Goal: Task Accomplishment & Management: Use online tool/utility

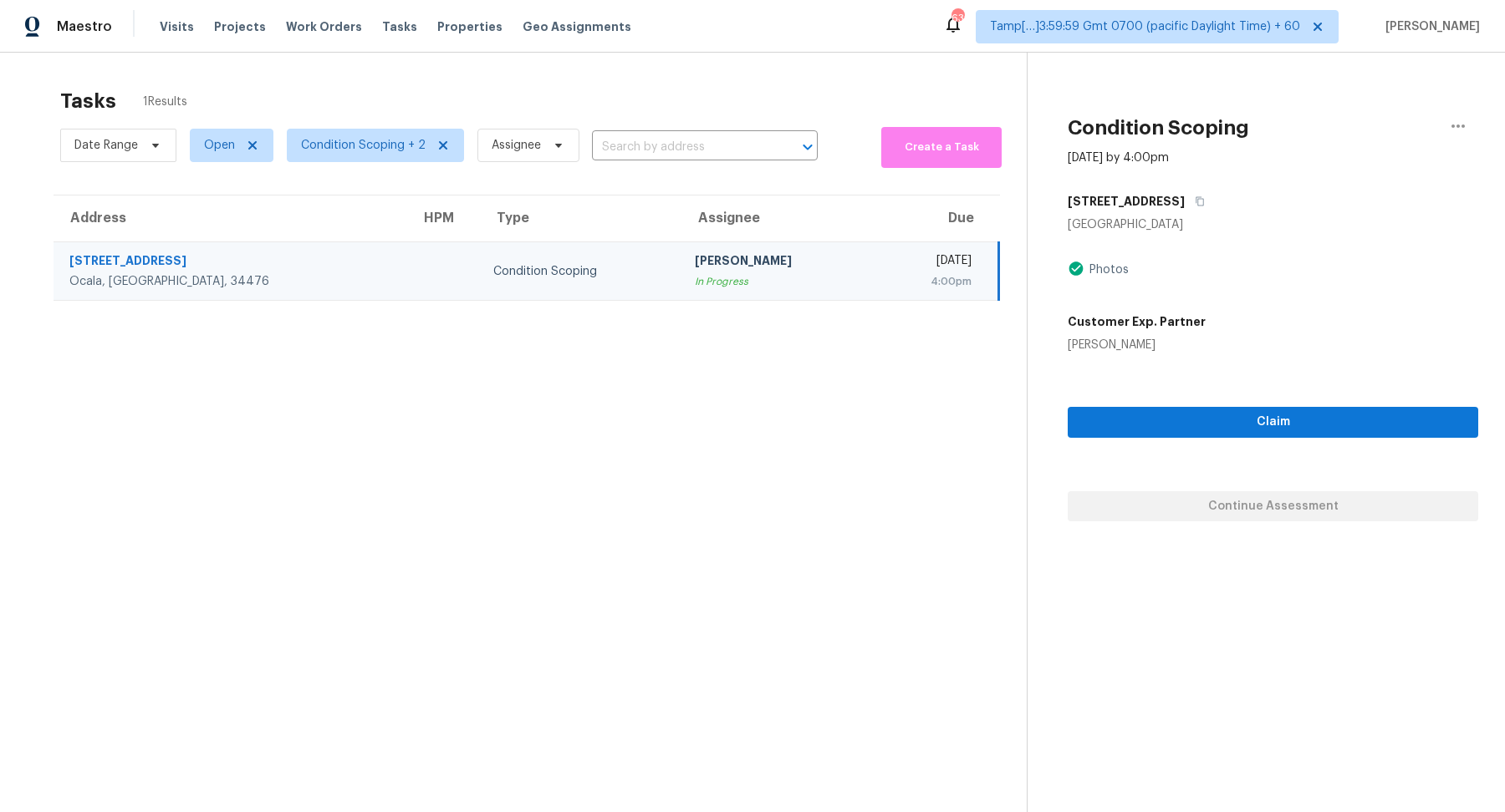
click at [349, 155] on span "Condition Scoping + 2" at bounding box center [376, 145] width 178 height 33
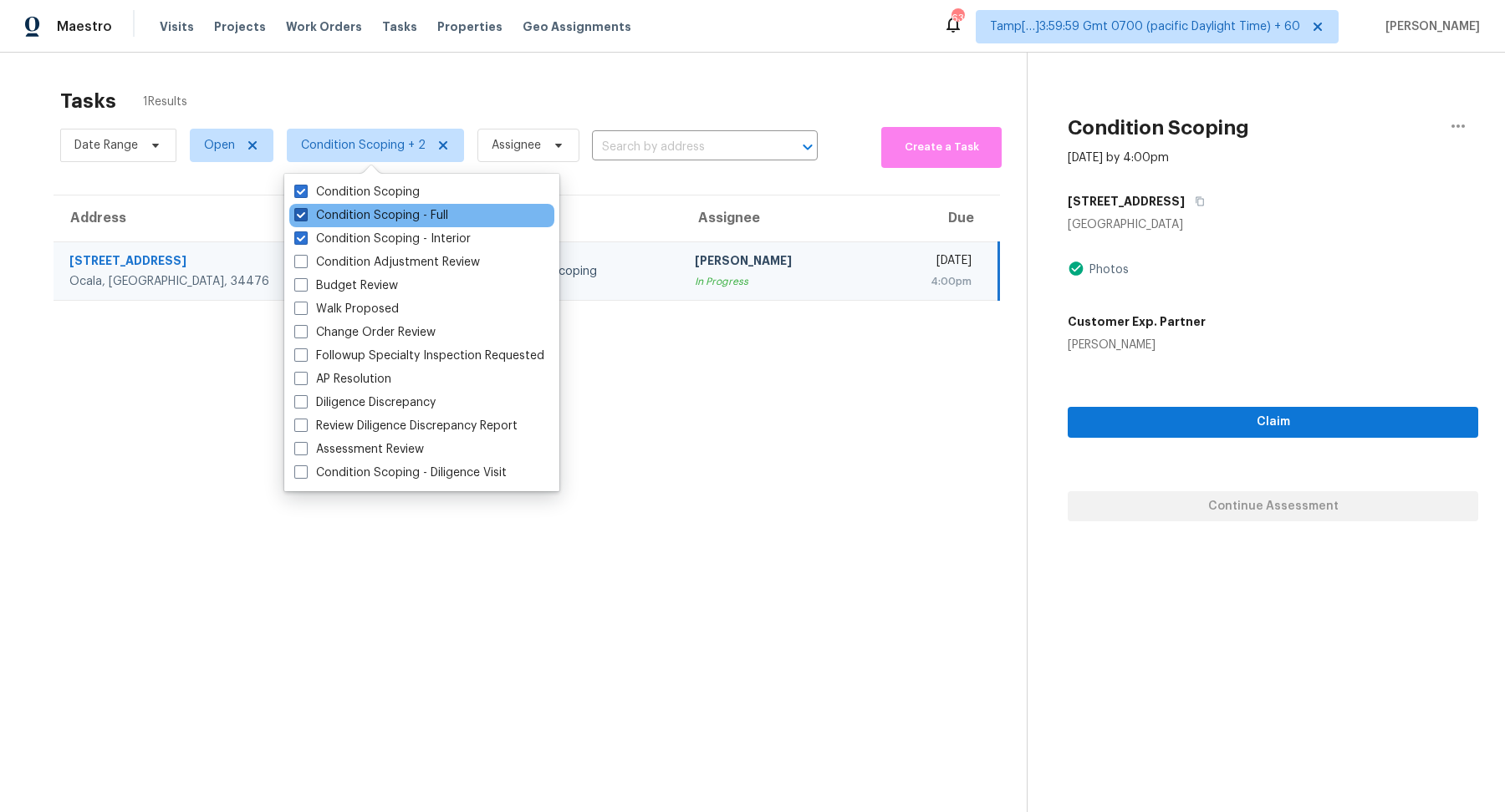
click at [374, 212] on label "Condition Scoping - Full" at bounding box center [372, 215] width 154 height 17
click at [305, 212] on input "Condition Scoping - Full" at bounding box center [299, 213] width 11 height 11
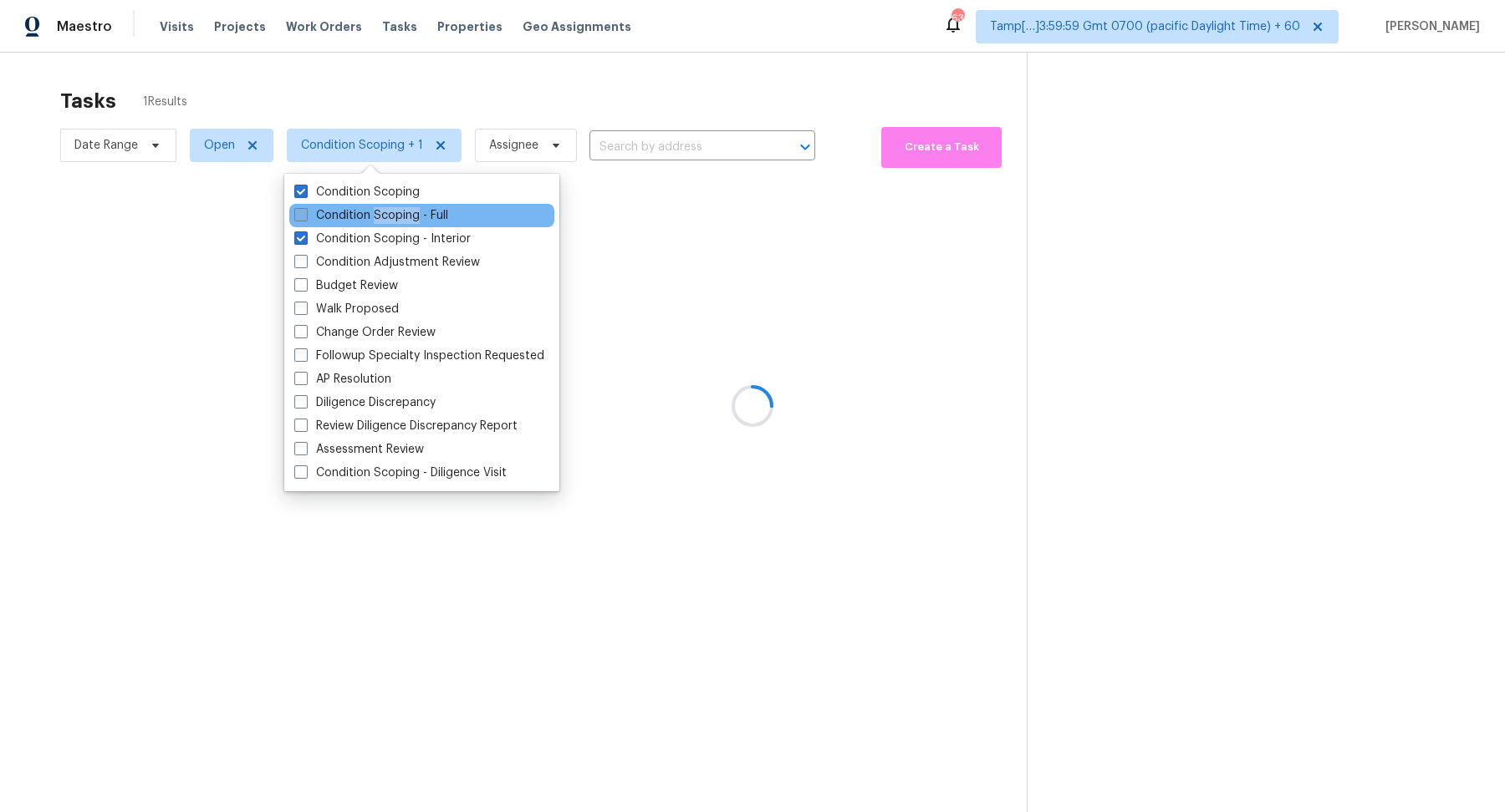
click at [374, 212] on label "Condition Scoping - Full" at bounding box center [372, 215] width 154 height 17
click at [305, 212] on input "Condition Scoping - Full" at bounding box center [299, 213] width 11 height 11
checkbox input "true"
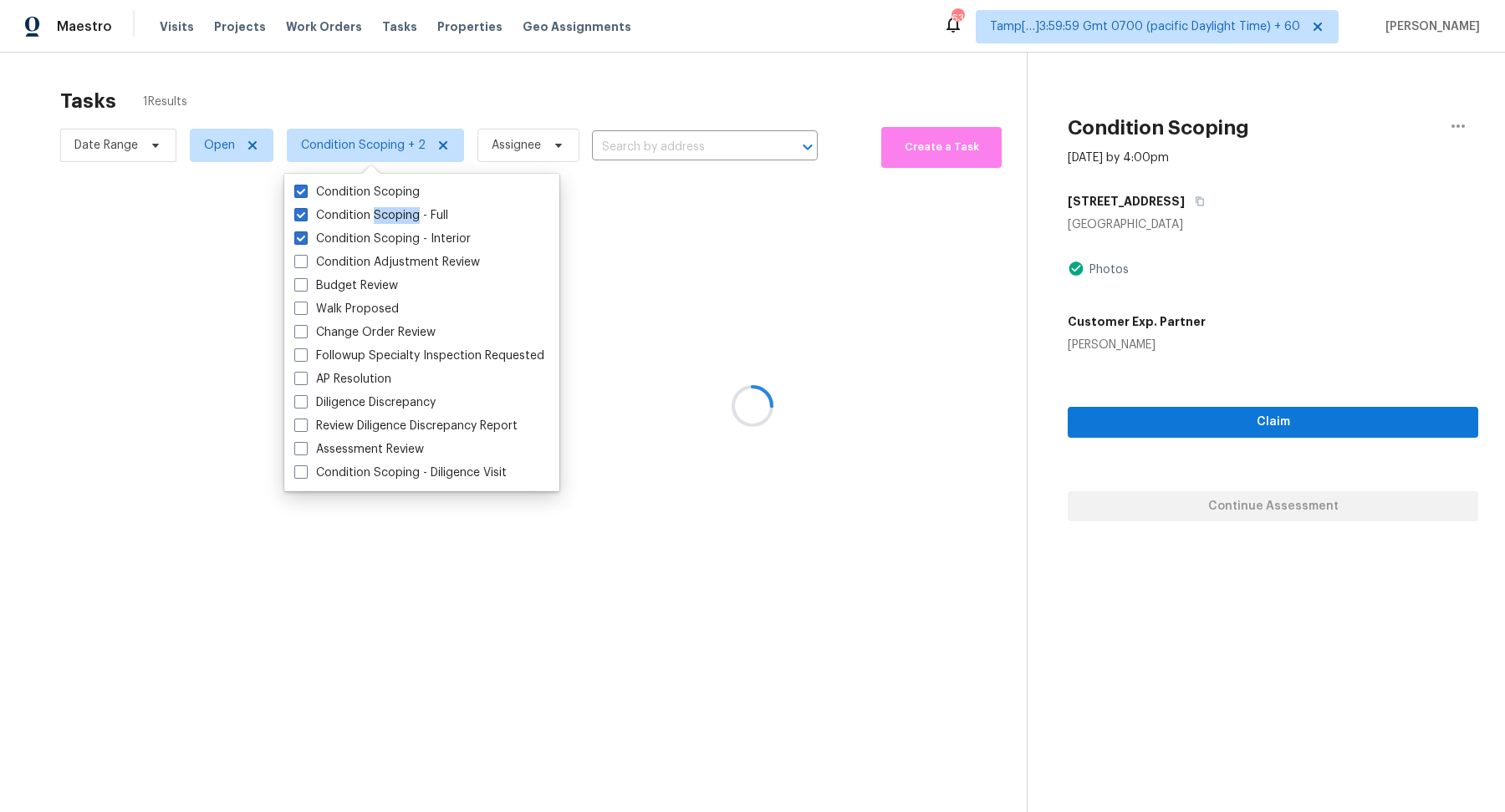
click at [653, 105] on div at bounding box center [752, 406] width 1505 height 812
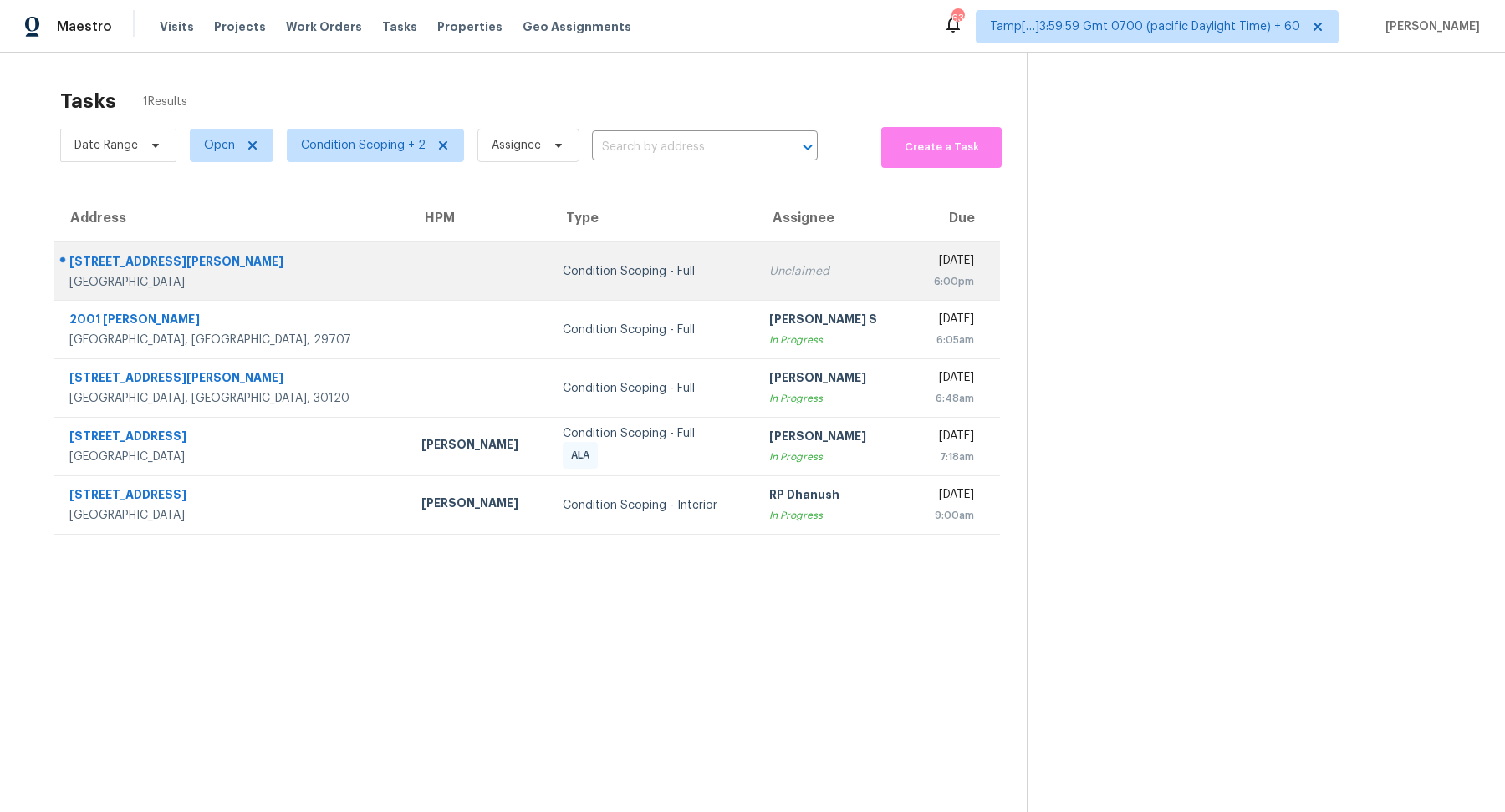
click at [756, 282] on td "Unclaimed" at bounding box center [833, 272] width 154 height 58
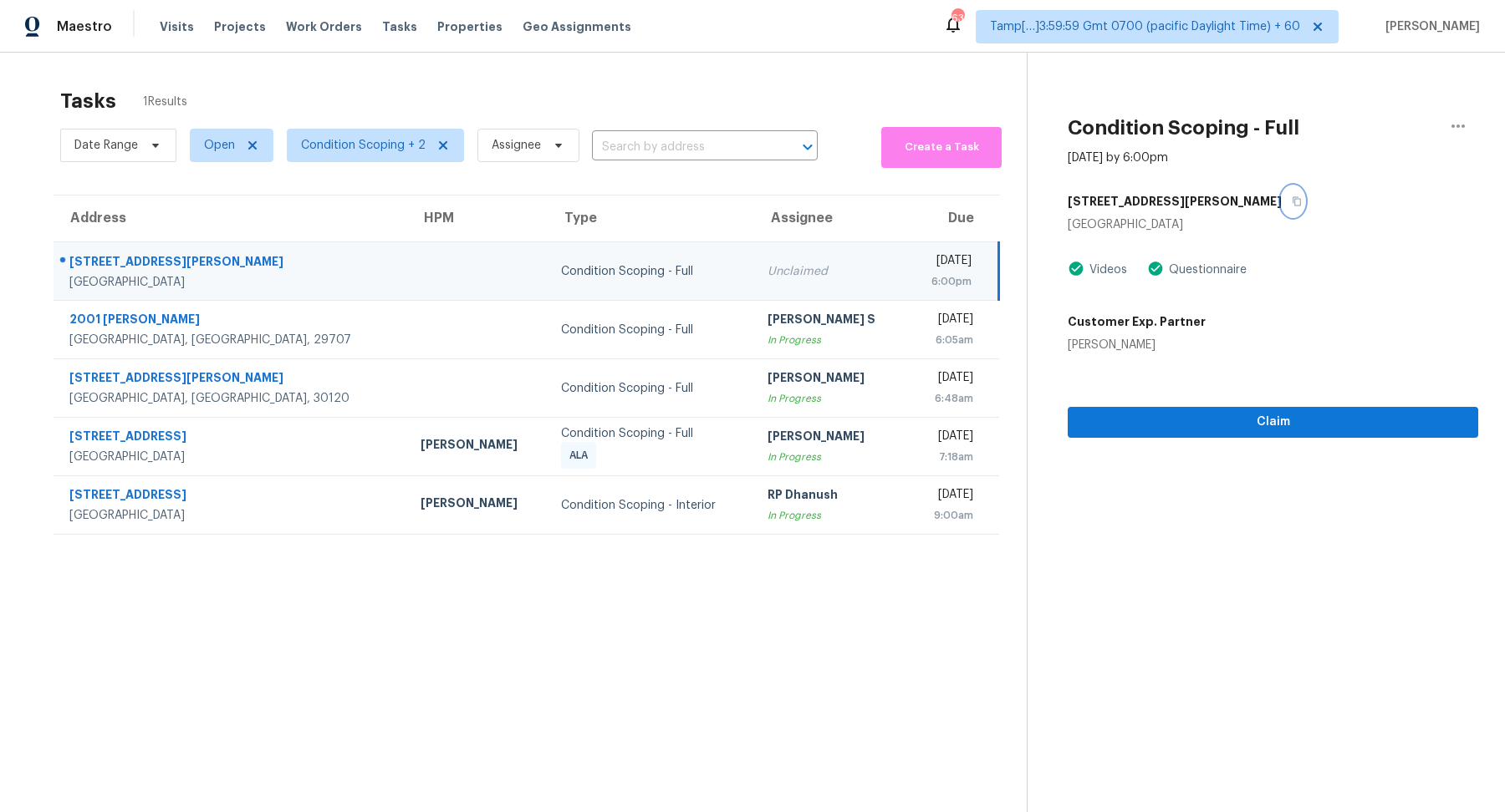
click at [1282, 202] on button "button" at bounding box center [1292, 201] width 22 height 30
click at [1327, 406] on div "Claim" at bounding box center [1272, 396] width 411 height 85
click at [1327, 410] on button "Claim" at bounding box center [1272, 422] width 411 height 31
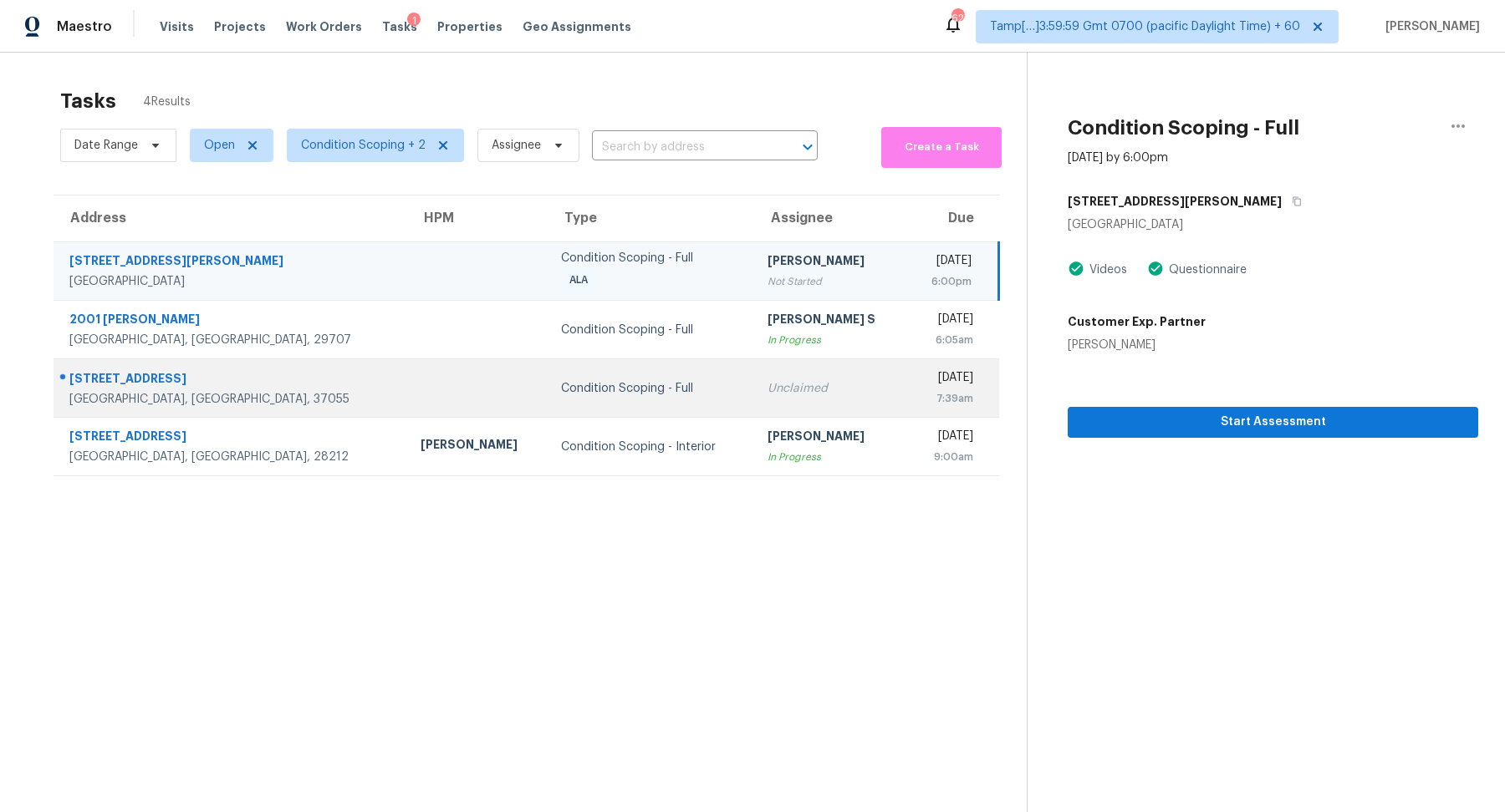
click at [921, 401] on div "7:39am" at bounding box center [947, 398] width 53 height 17
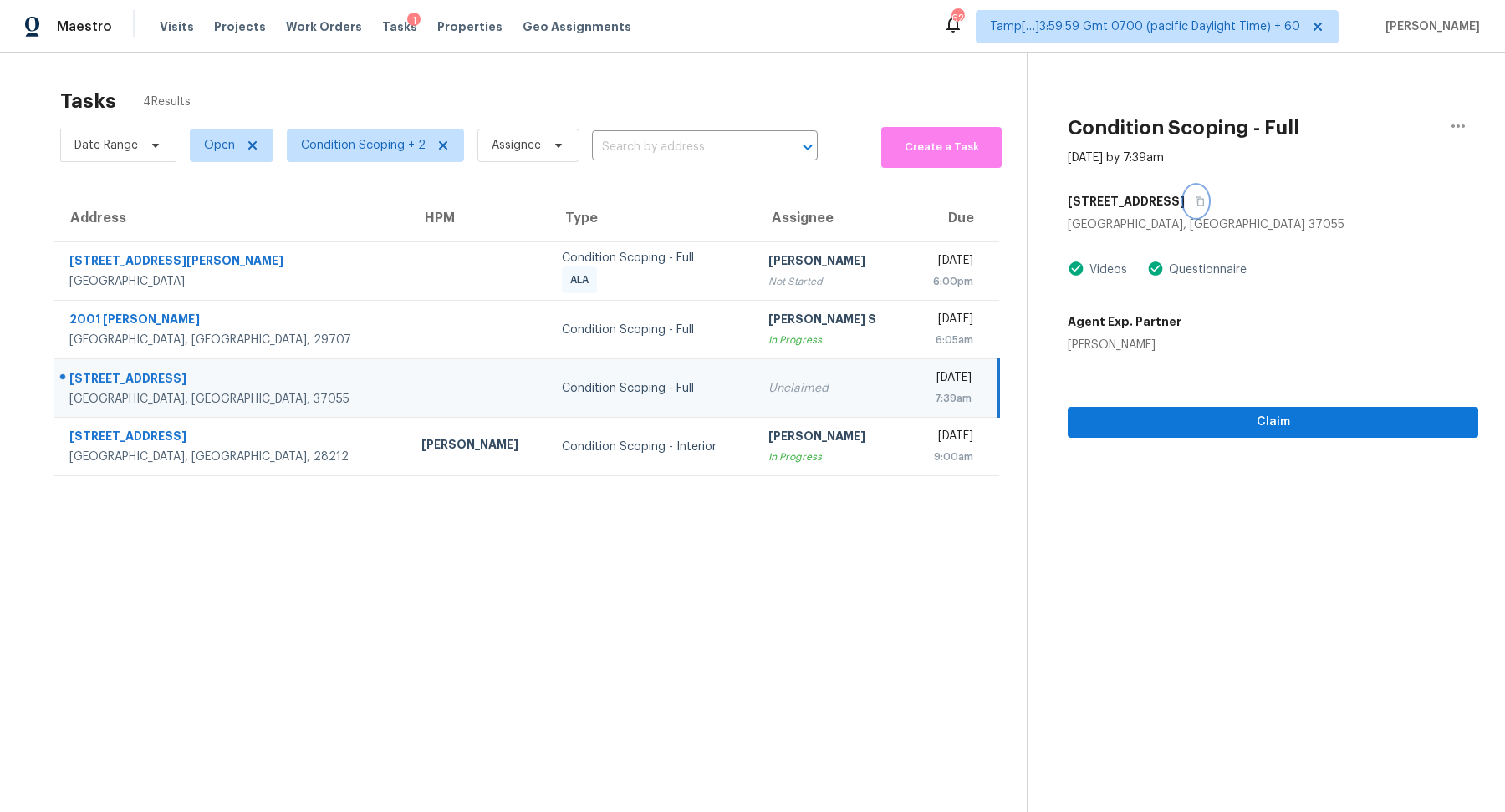
click at [1195, 204] on icon "button" at bounding box center [1200, 201] width 10 height 10
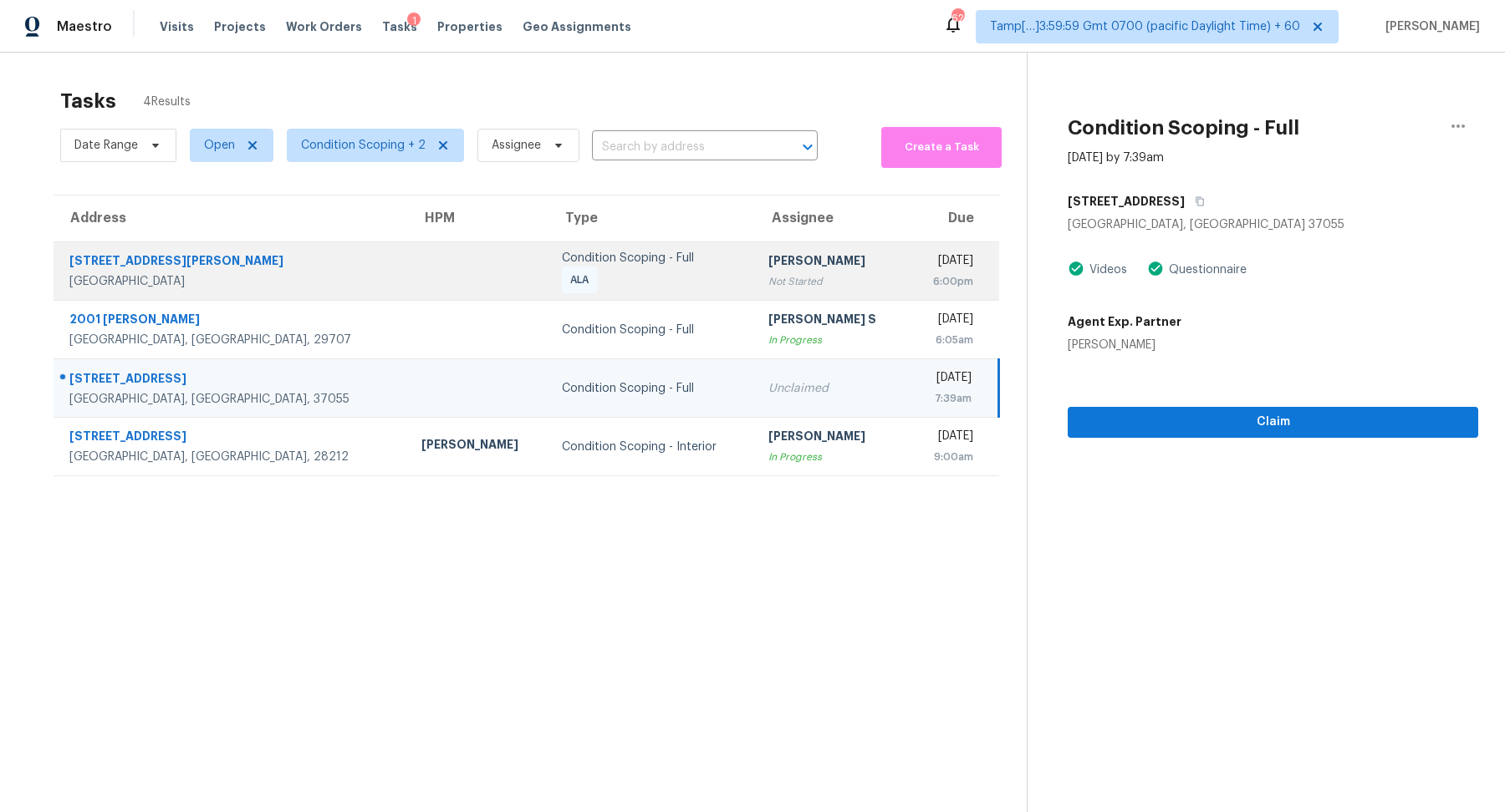
click at [769, 265] on div "[PERSON_NAME]" at bounding box center [831, 262] width 126 height 20
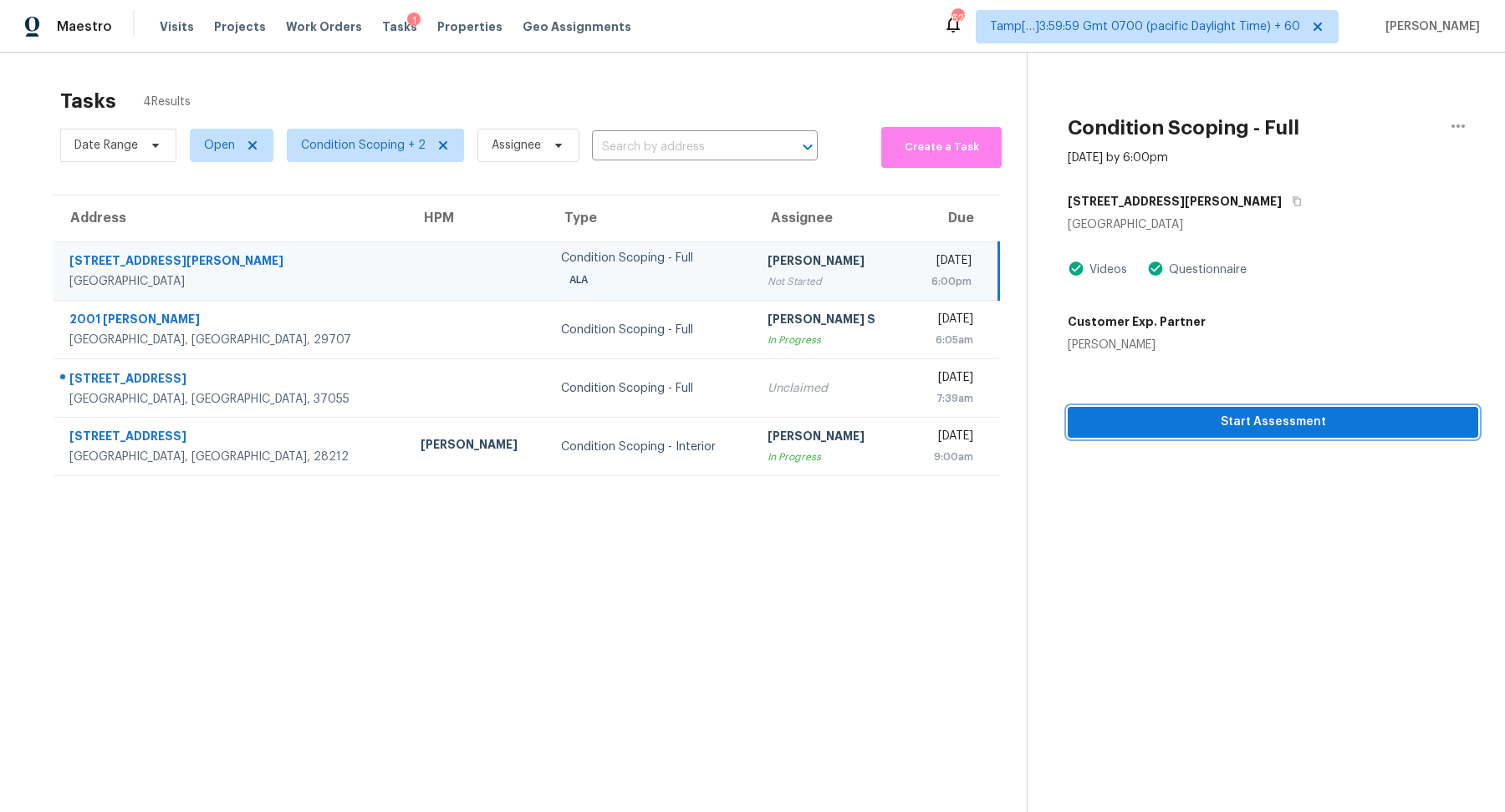
click at [1300, 420] on span "Start Assessment" at bounding box center [1272, 422] width 383 height 20
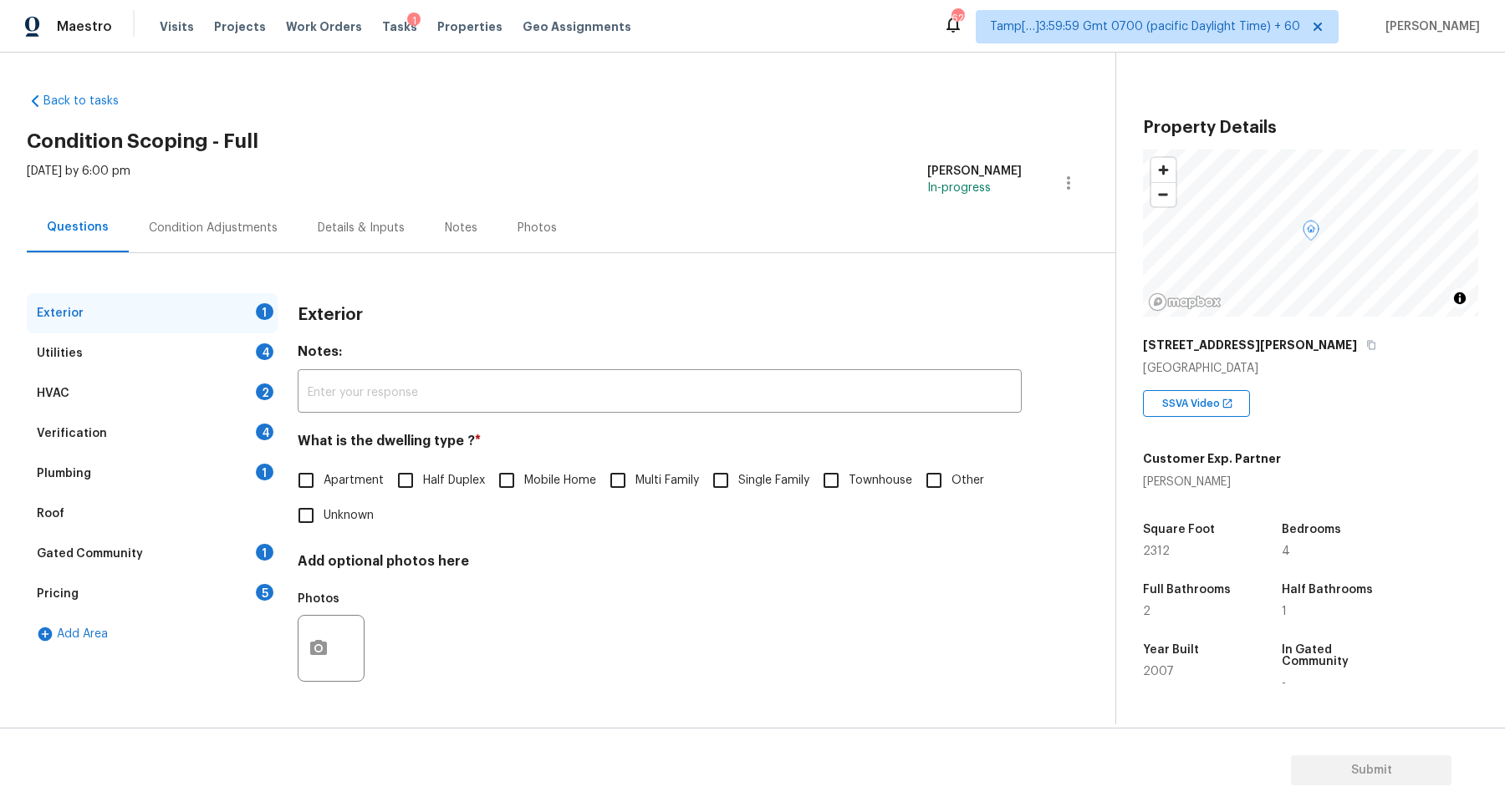
click at [1330, 459] on div "Customer Exp. Partner Nathan Chitman" at bounding box center [1311, 467] width 336 height 47
drag, startPoint x: 1216, startPoint y: 483, endPoint x: 1314, endPoint y: 500, distance: 99.5
click at [1314, 500] on div "11688 Tierney Creek Dr Las Vegas, NV 89183 SSVA Video Customer Exp. Partner Nat…" at bounding box center [1311, 606] width 336 height 553
click at [1172, 480] on div "Nathan Chitman" at bounding box center [1211, 482] width 138 height 17
click at [757, 483] on span "Single Family" at bounding box center [773, 481] width 71 height 18
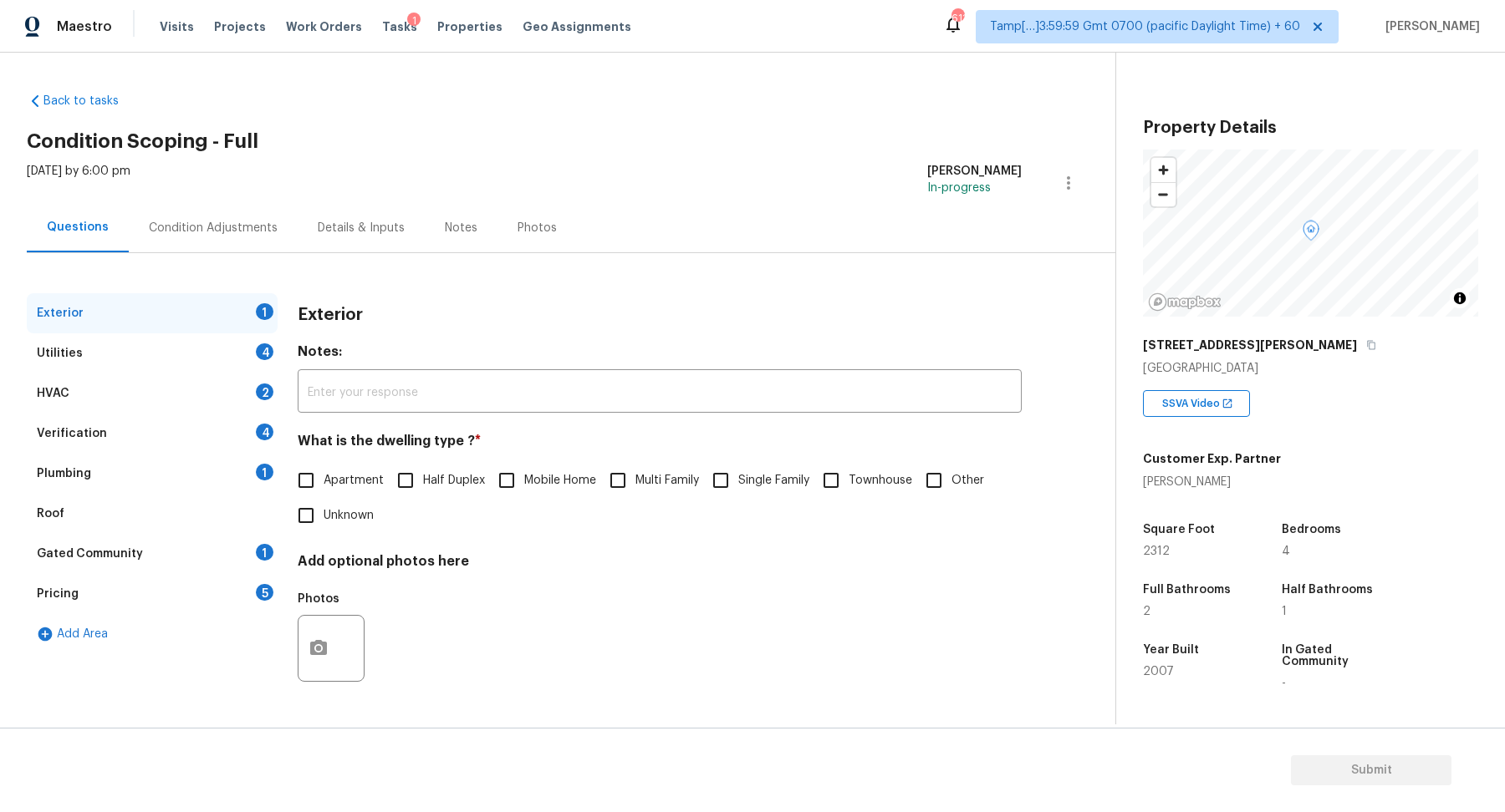
click at [738, 483] on input "Single Family" at bounding box center [721, 481] width 35 height 35
checkbox input "true"
click at [243, 344] on div "Utilities 4" at bounding box center [151, 353] width 251 height 40
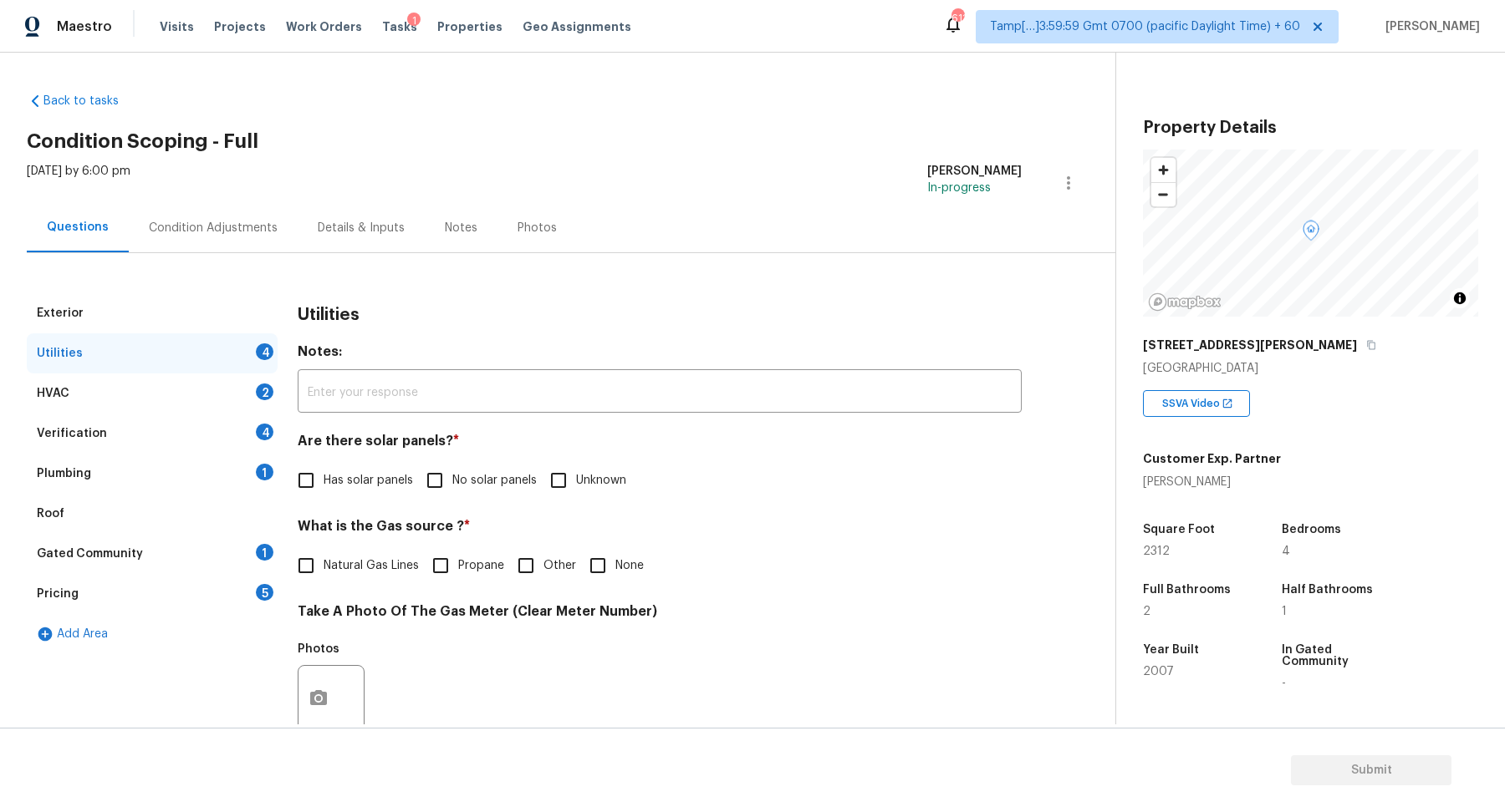
click at [425, 488] on input "No solar panels" at bounding box center [435, 481] width 35 height 35
checkbox input "true"
click at [335, 578] on label "Natural Gas Lines" at bounding box center [354, 567] width 131 height 35
click at [324, 578] on input "Natural Gas Lines" at bounding box center [306, 567] width 35 height 35
checkbox input "true"
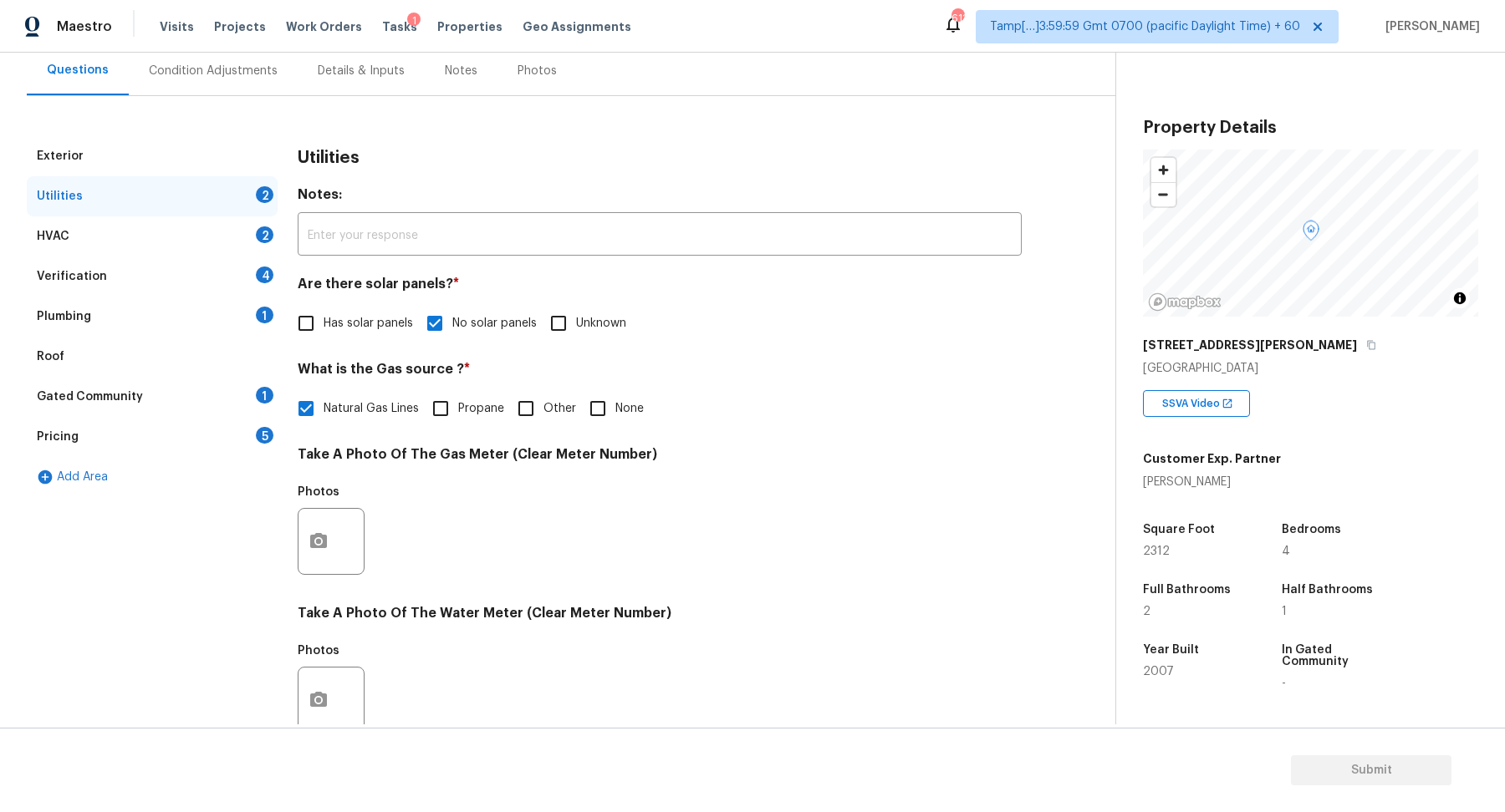
scroll to position [445, 0]
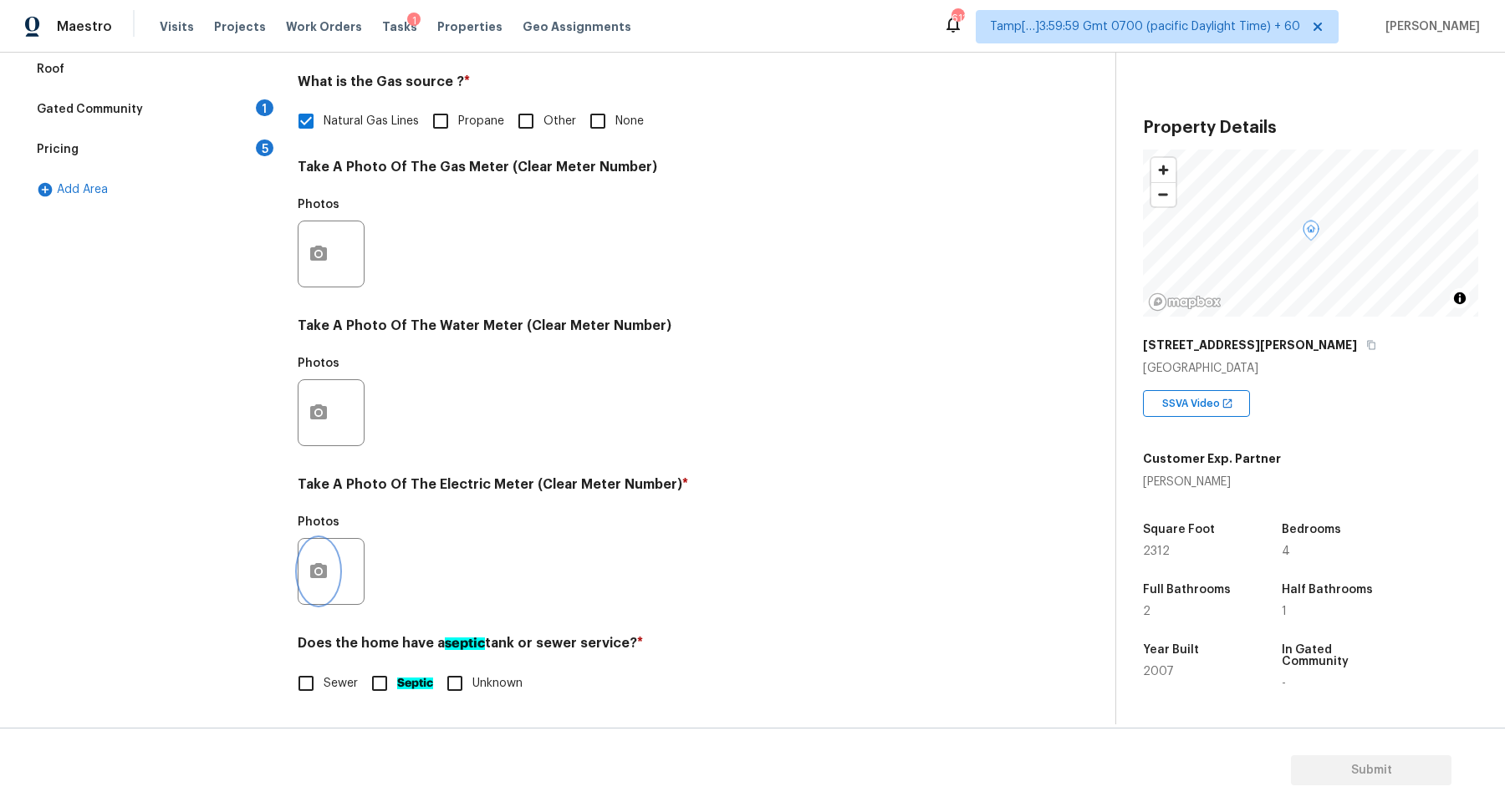
click at [313, 583] on button "button" at bounding box center [318, 571] width 40 height 65
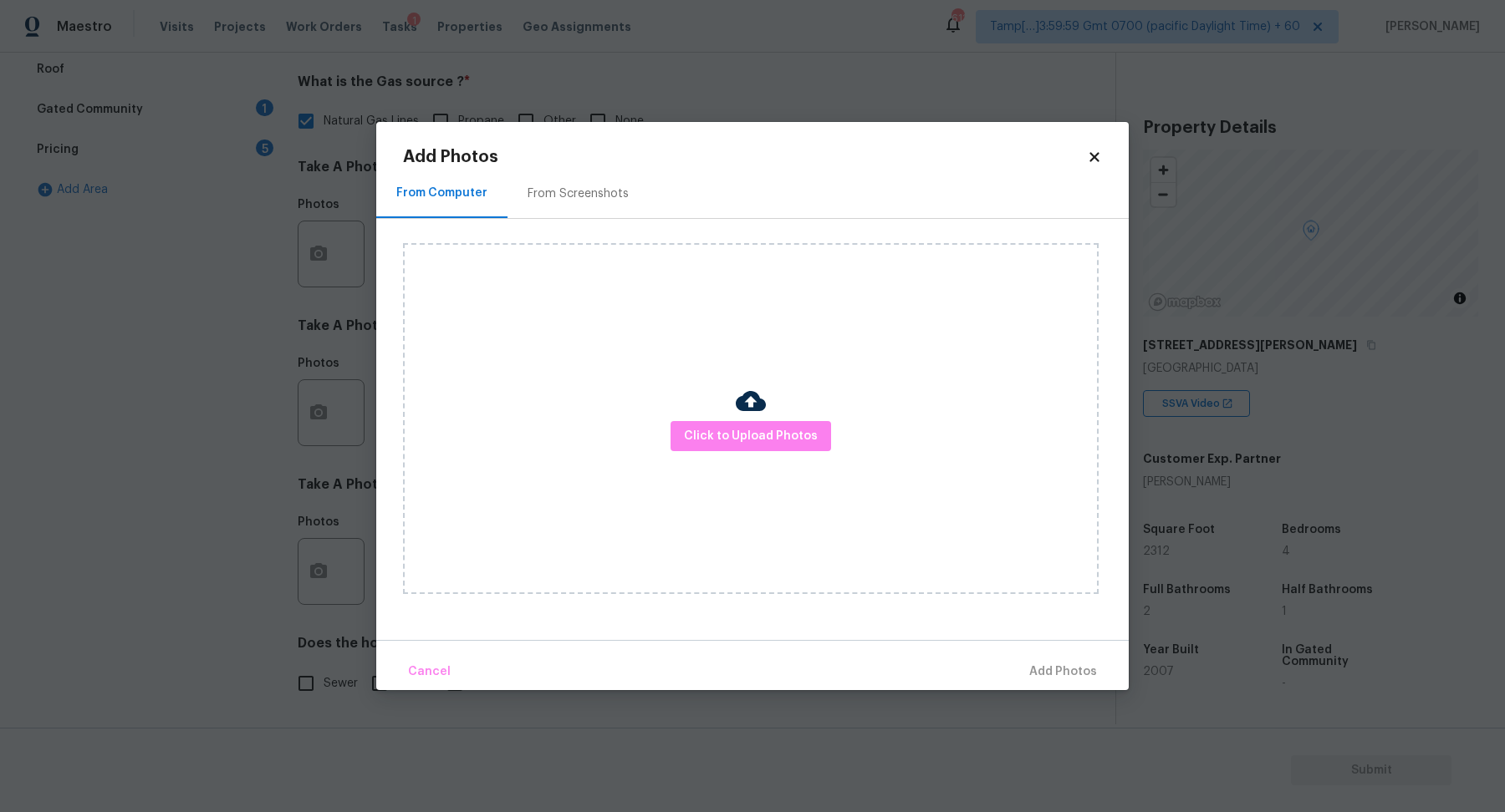
click at [118, 474] on body "Maestro Visits Projects Work Orders Tasks 1 Properties Geo Assignments 611 Tamp…" at bounding box center [752, 406] width 1505 height 812
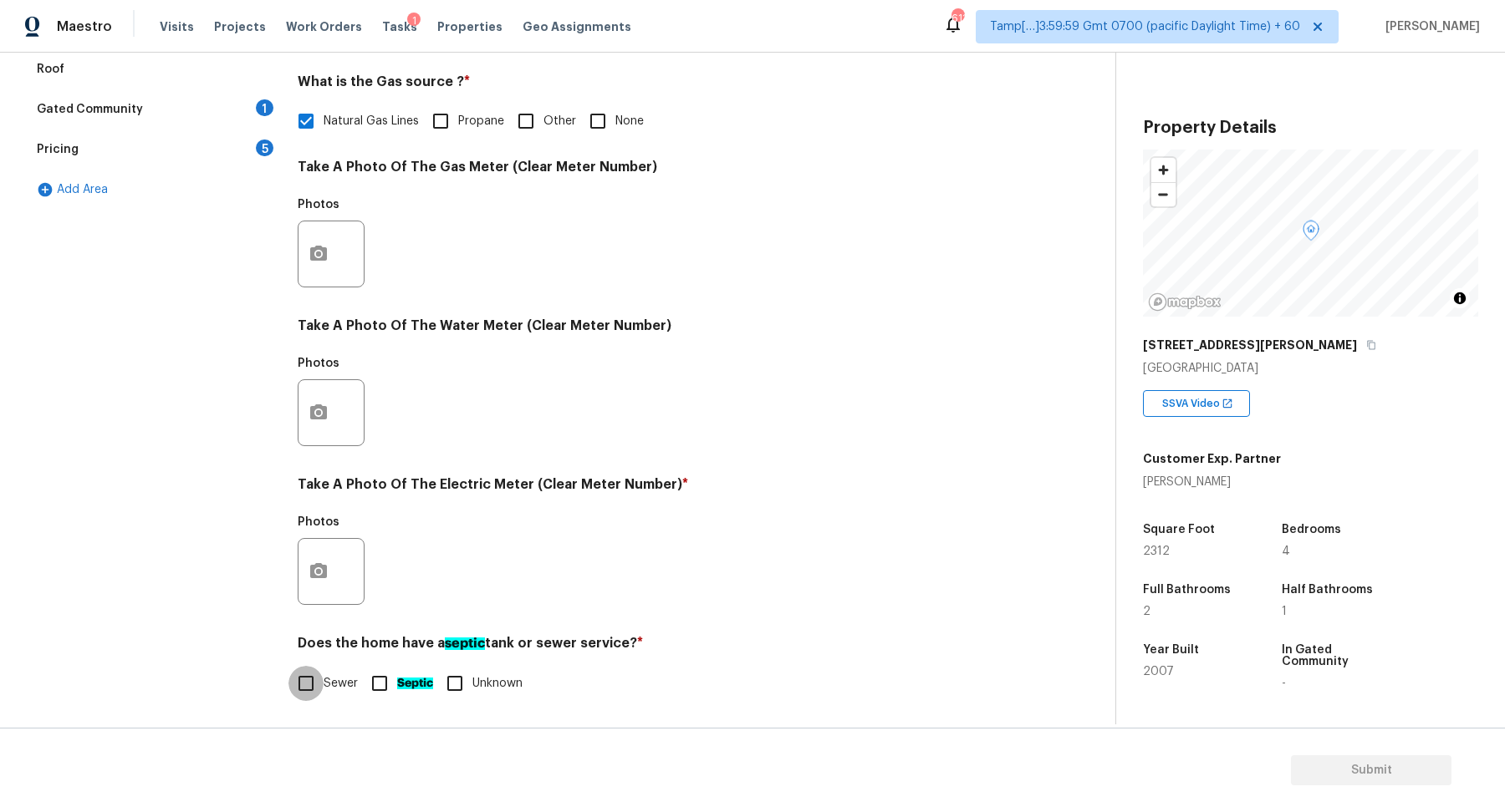
click at [302, 684] on input "Sewer" at bounding box center [306, 683] width 35 height 35
checkbox input "true"
click at [337, 547] on div at bounding box center [331, 571] width 67 height 67
click at [335, 547] on div at bounding box center [331, 571] width 67 height 67
click at [332, 561] on button "button" at bounding box center [318, 571] width 40 height 65
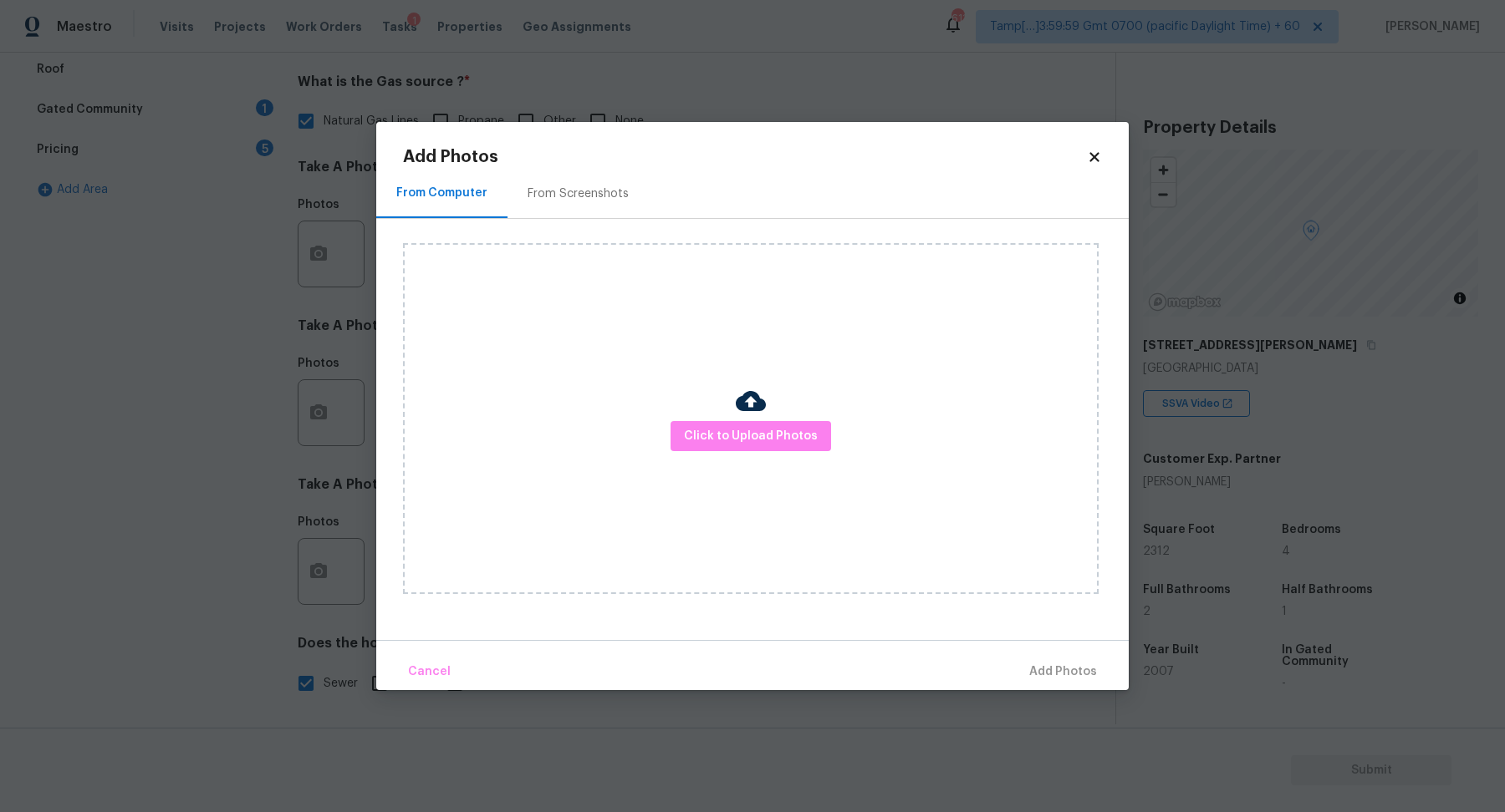
click at [801, 454] on div "Click to Upload Photos" at bounding box center [750, 418] width 695 height 351
click at [786, 440] on span "Click to Upload Photos" at bounding box center [750, 436] width 134 height 20
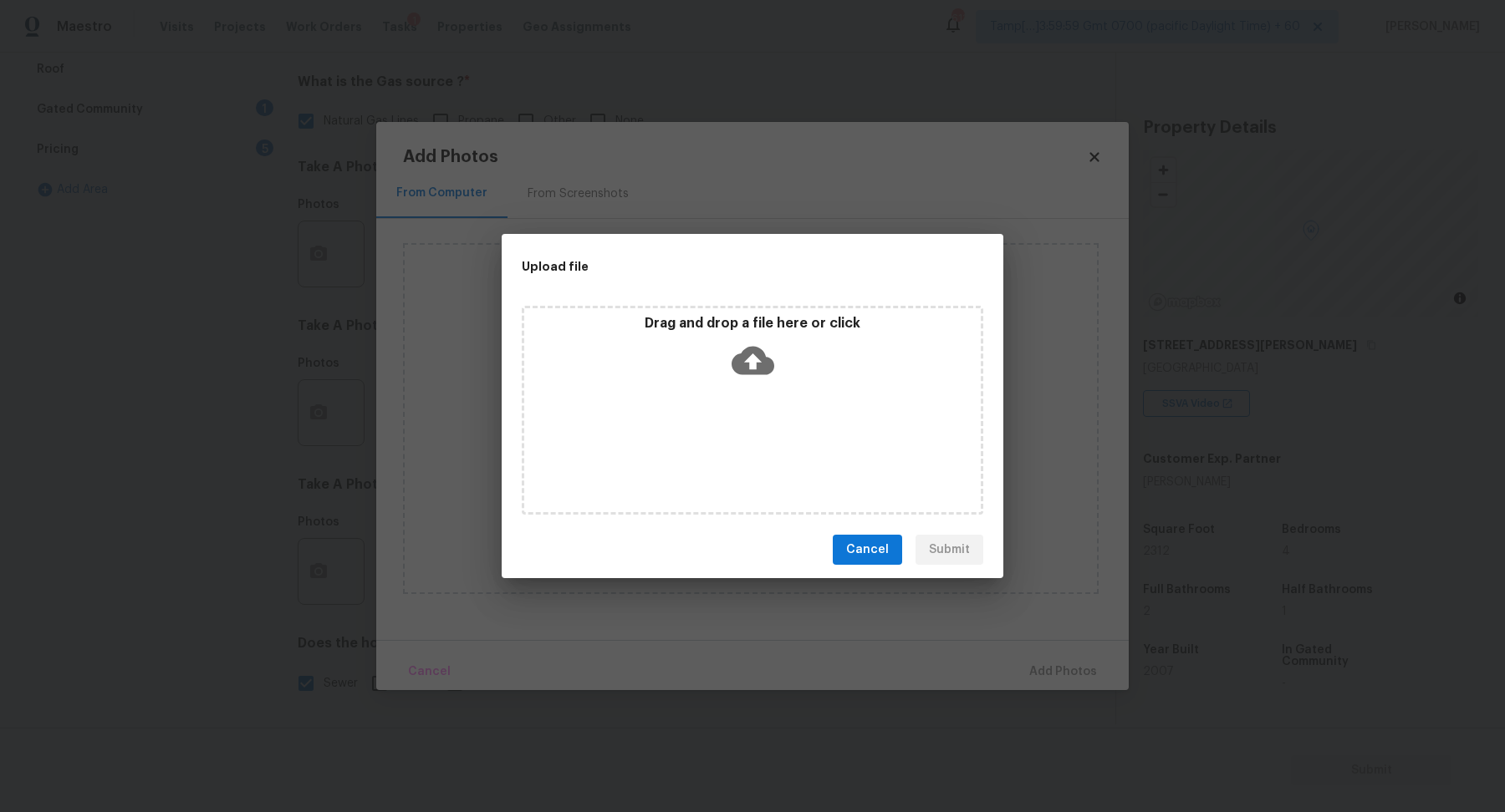
drag, startPoint x: 786, startPoint y: 440, endPoint x: 786, endPoint y: 402, distance: 38.0
click at [786, 402] on div "Drag and drop a file here or click" at bounding box center [752, 410] width 461 height 209
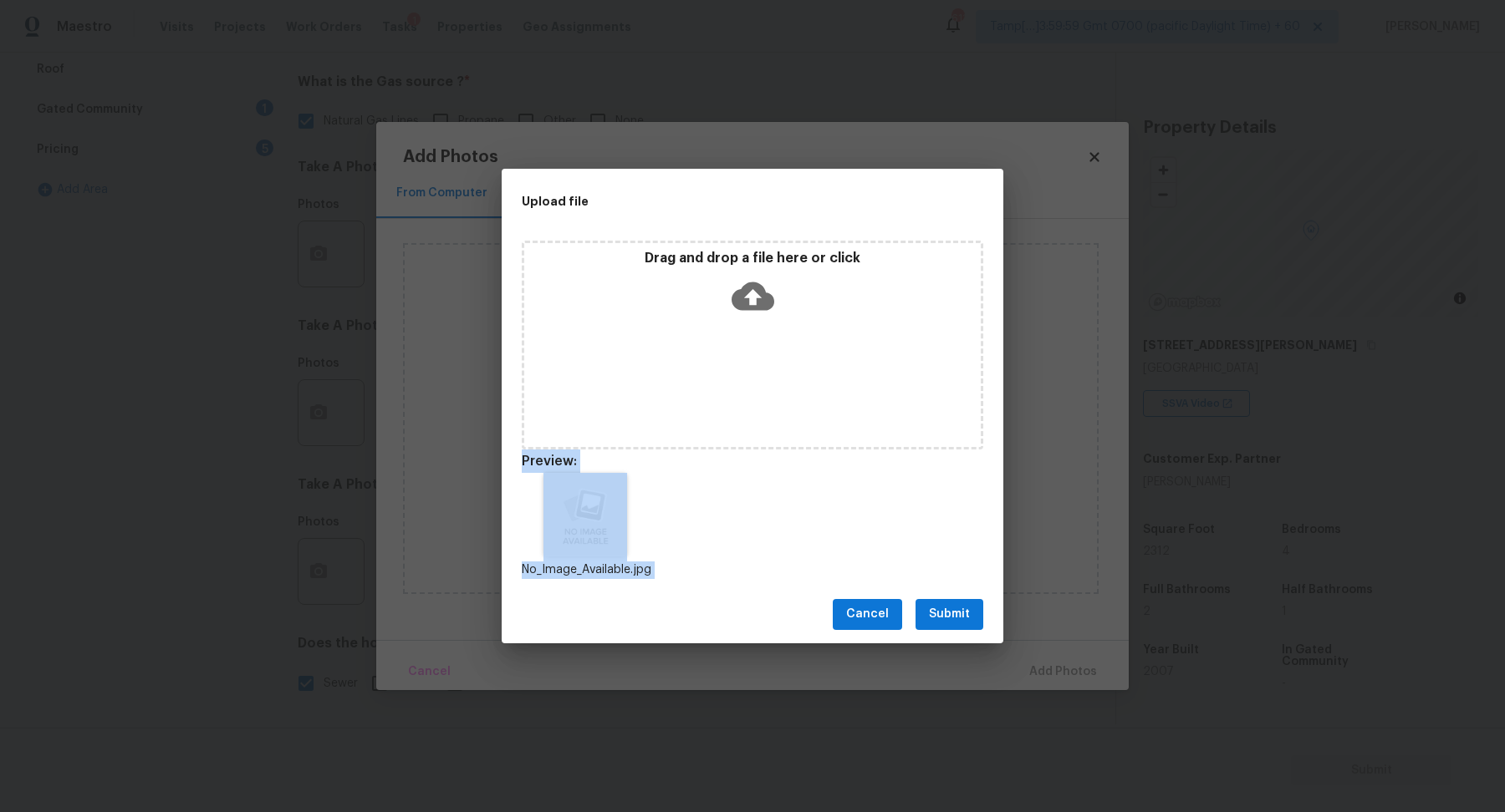
click at [972, 624] on button "Submit" at bounding box center [948, 615] width 67 height 31
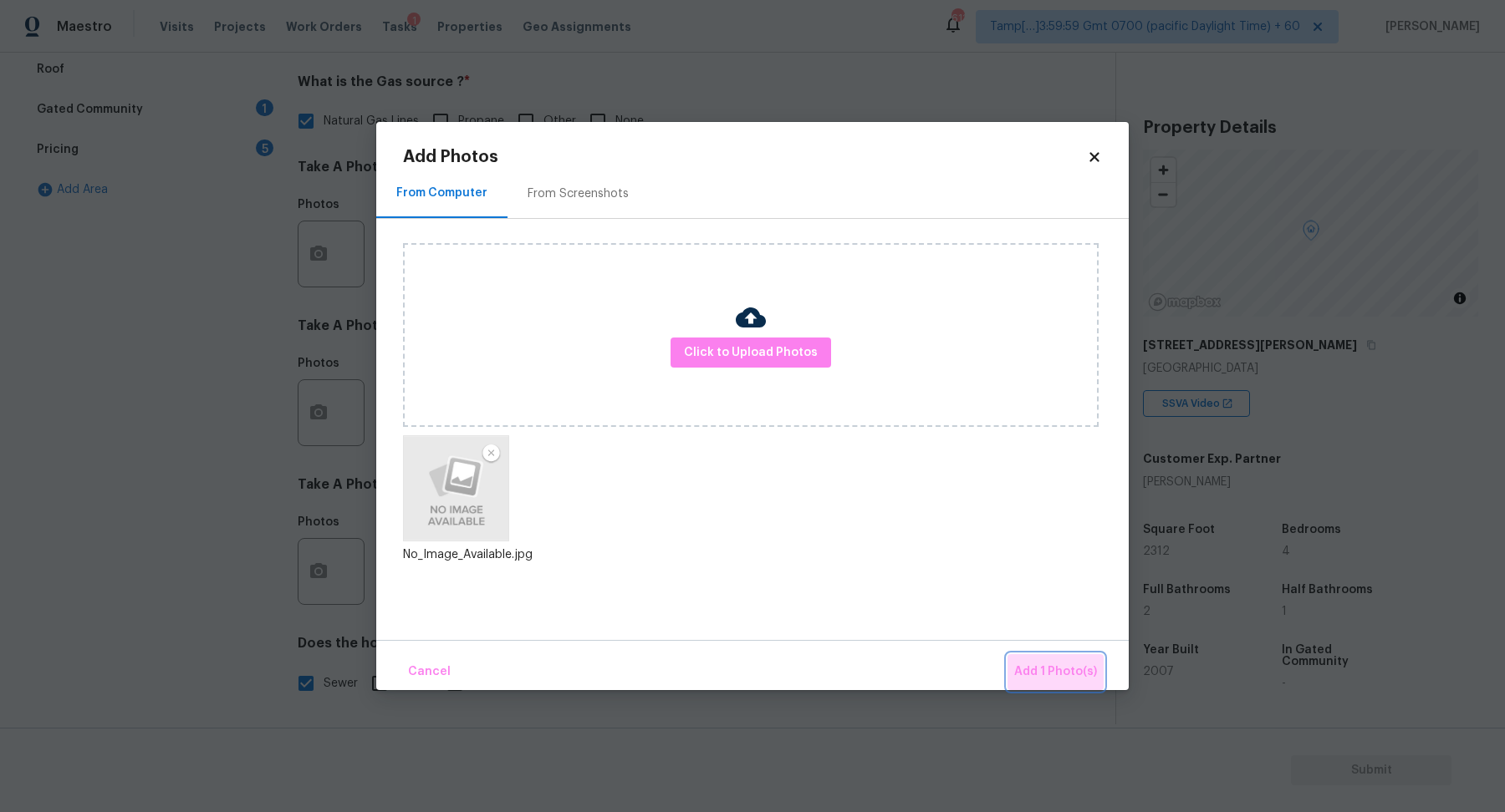
click at [1066, 656] on button "Add 1 Photo(s)" at bounding box center [1055, 672] width 97 height 36
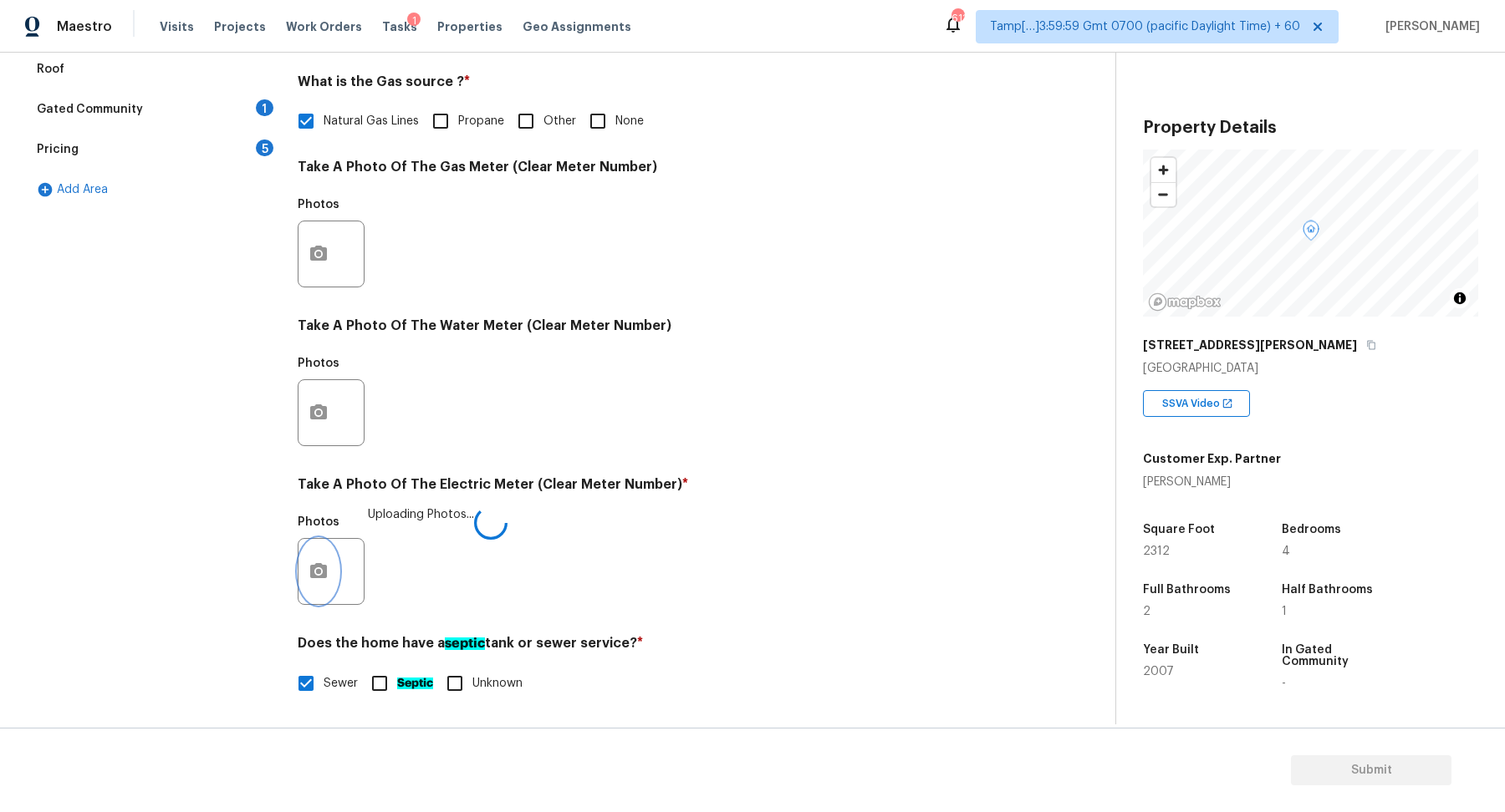
scroll to position [146, 0]
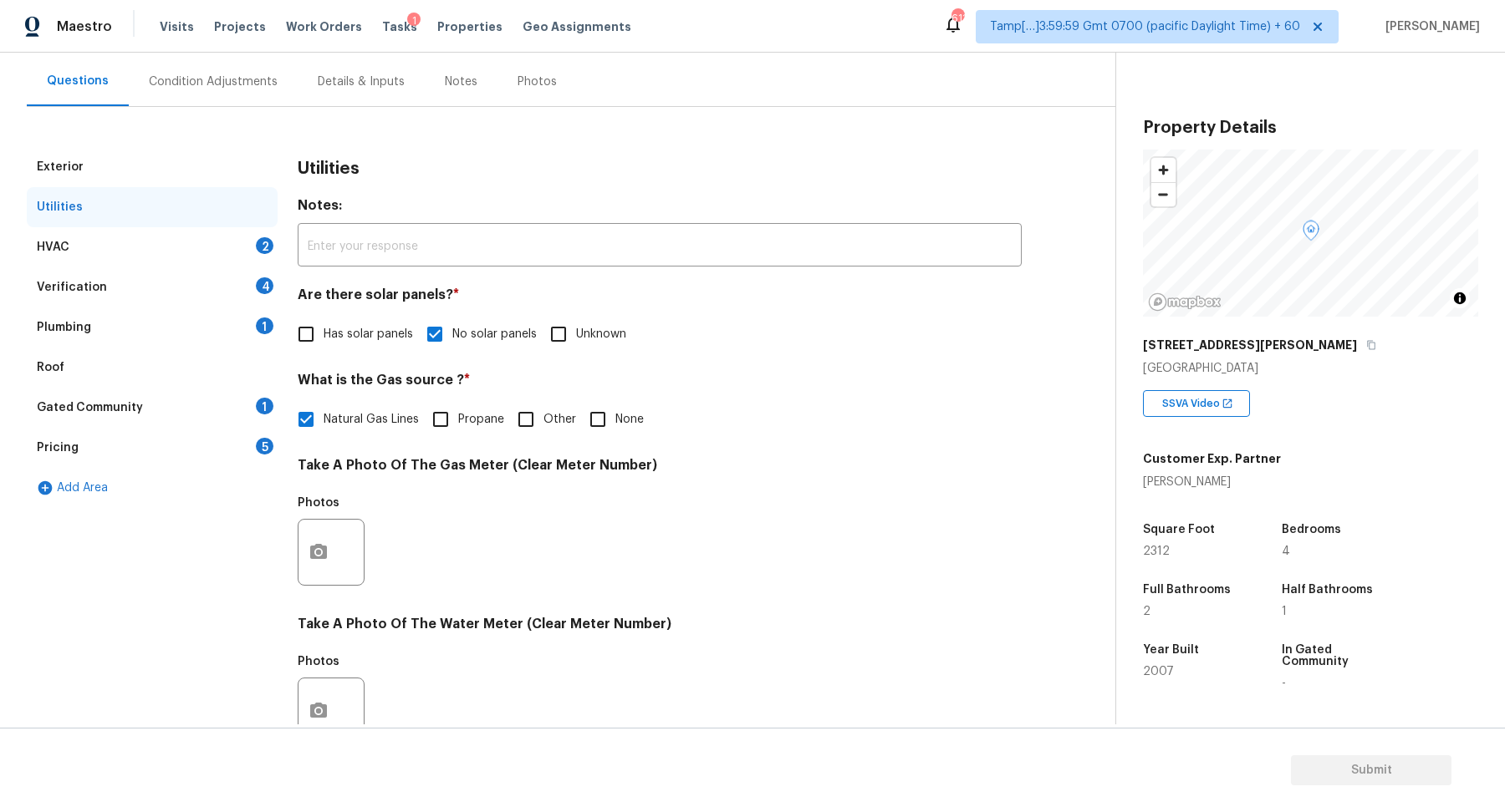
click at [225, 256] on div "HVAC 2" at bounding box center [151, 247] width 251 height 40
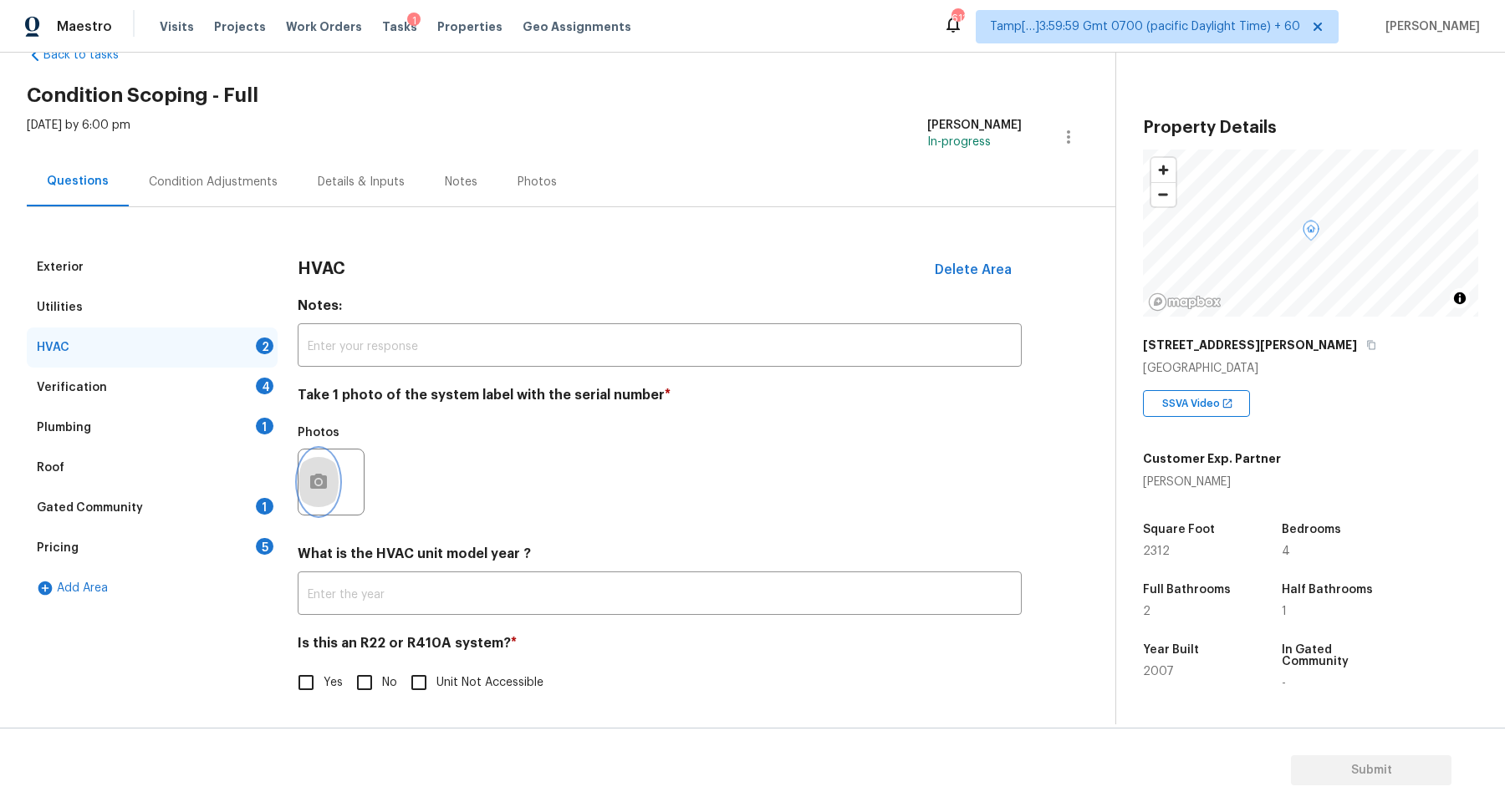
click at [312, 470] on button "button" at bounding box center [318, 482] width 40 height 65
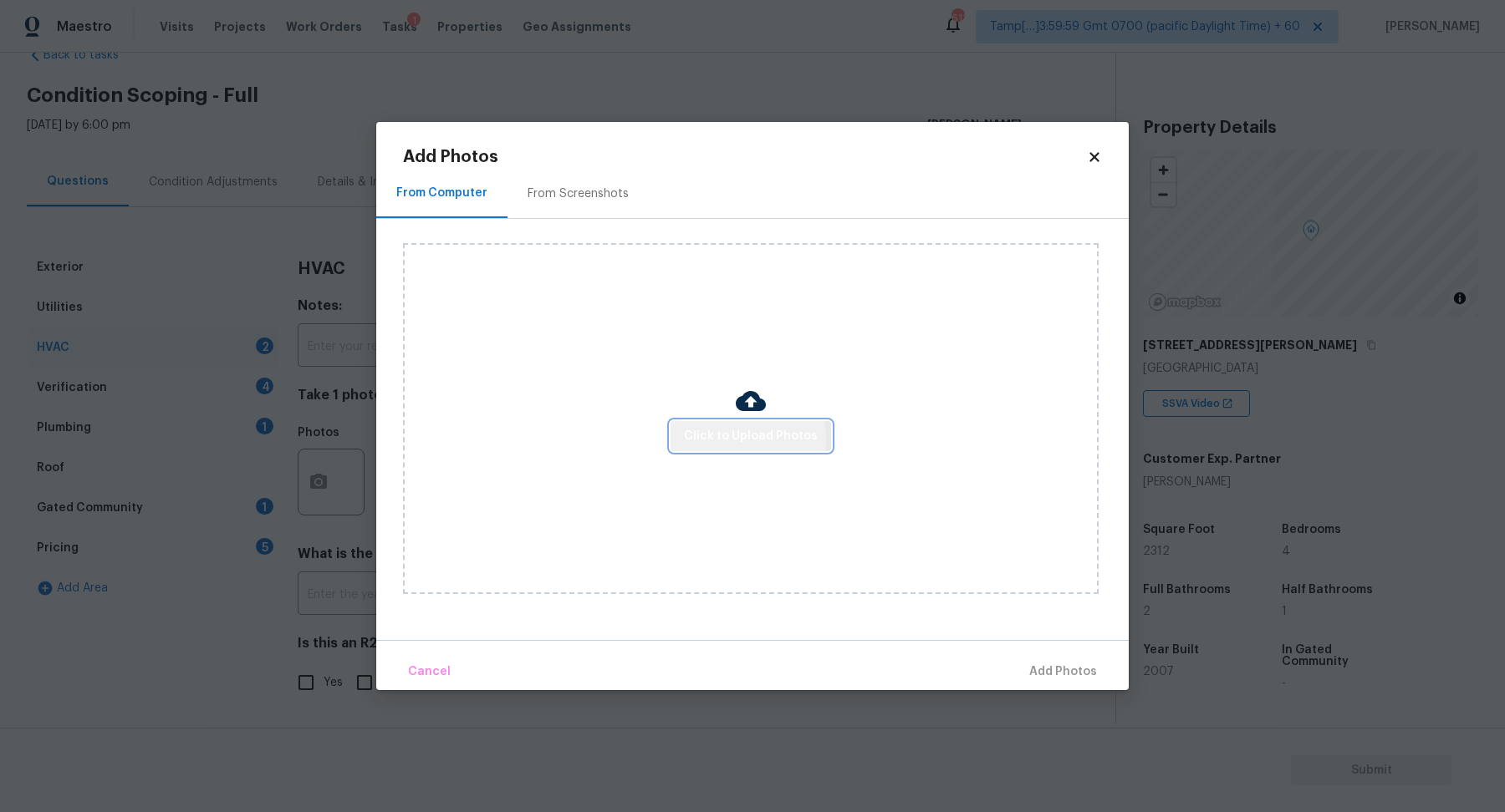
click at [727, 439] on span "Click to Upload Photos" at bounding box center [750, 436] width 134 height 20
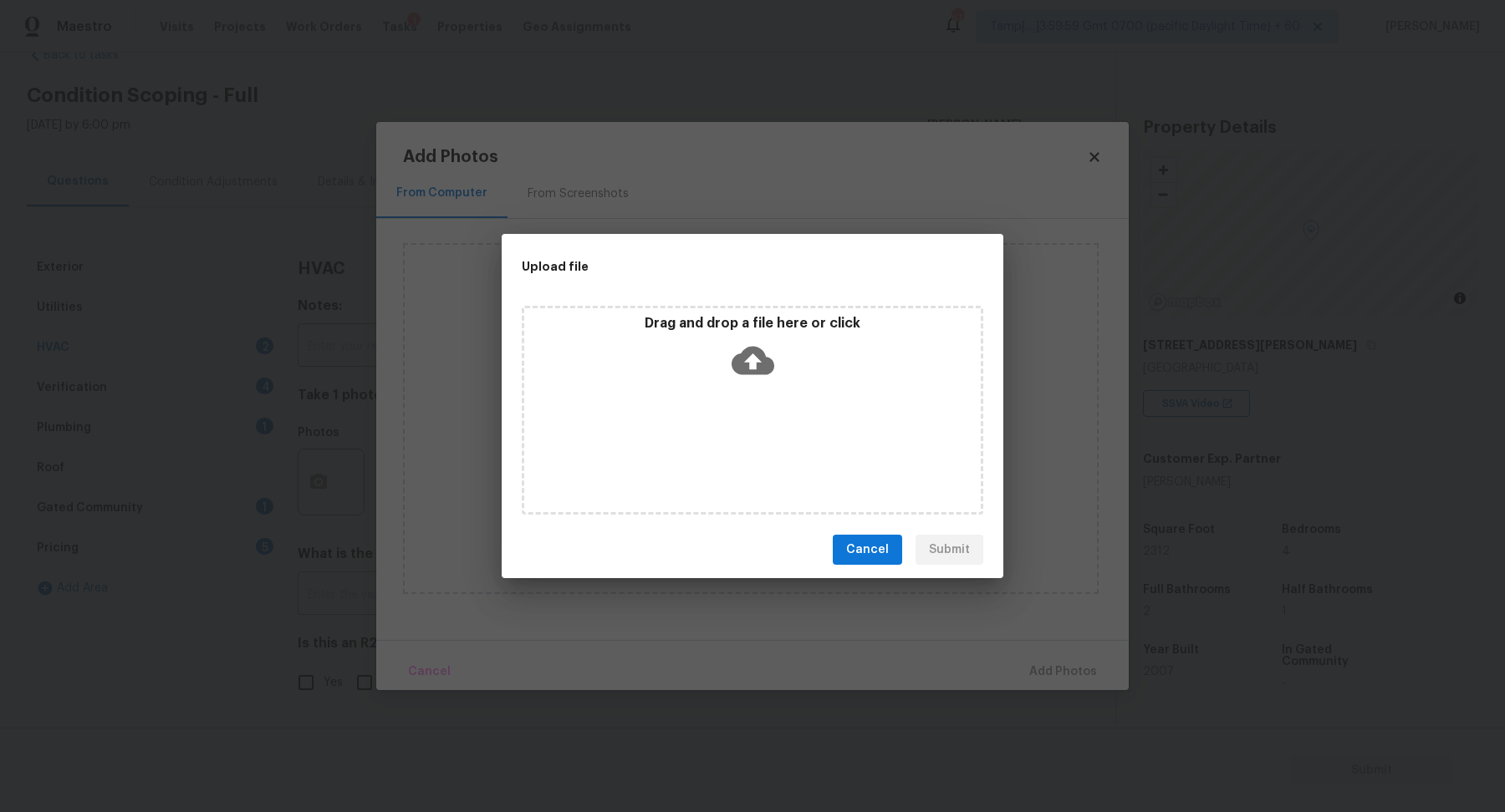
click at [774, 363] on div "Drag and drop a file here or click" at bounding box center [752, 351] width 456 height 72
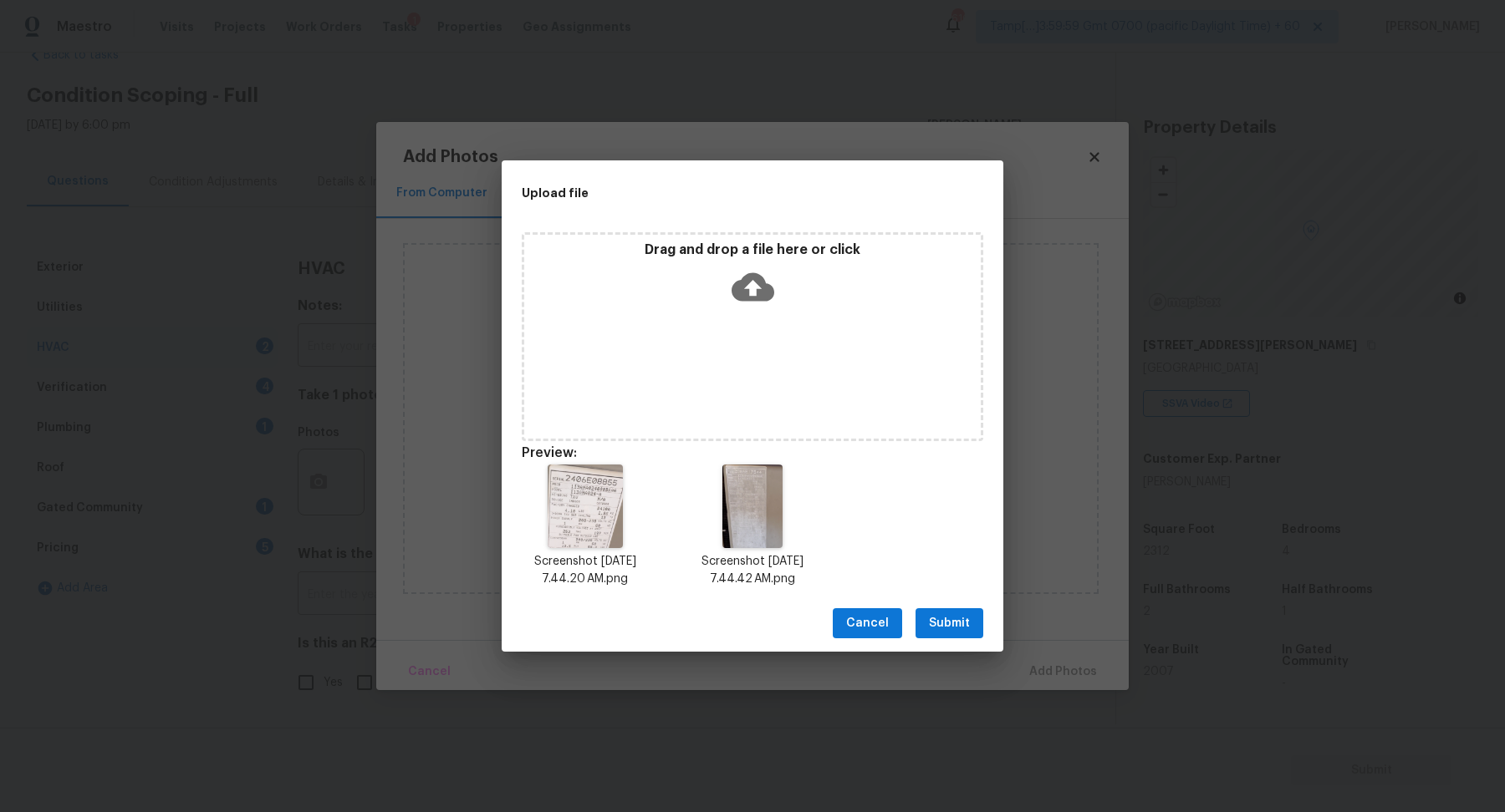
click at [953, 625] on span "Submit" at bounding box center [949, 623] width 41 height 20
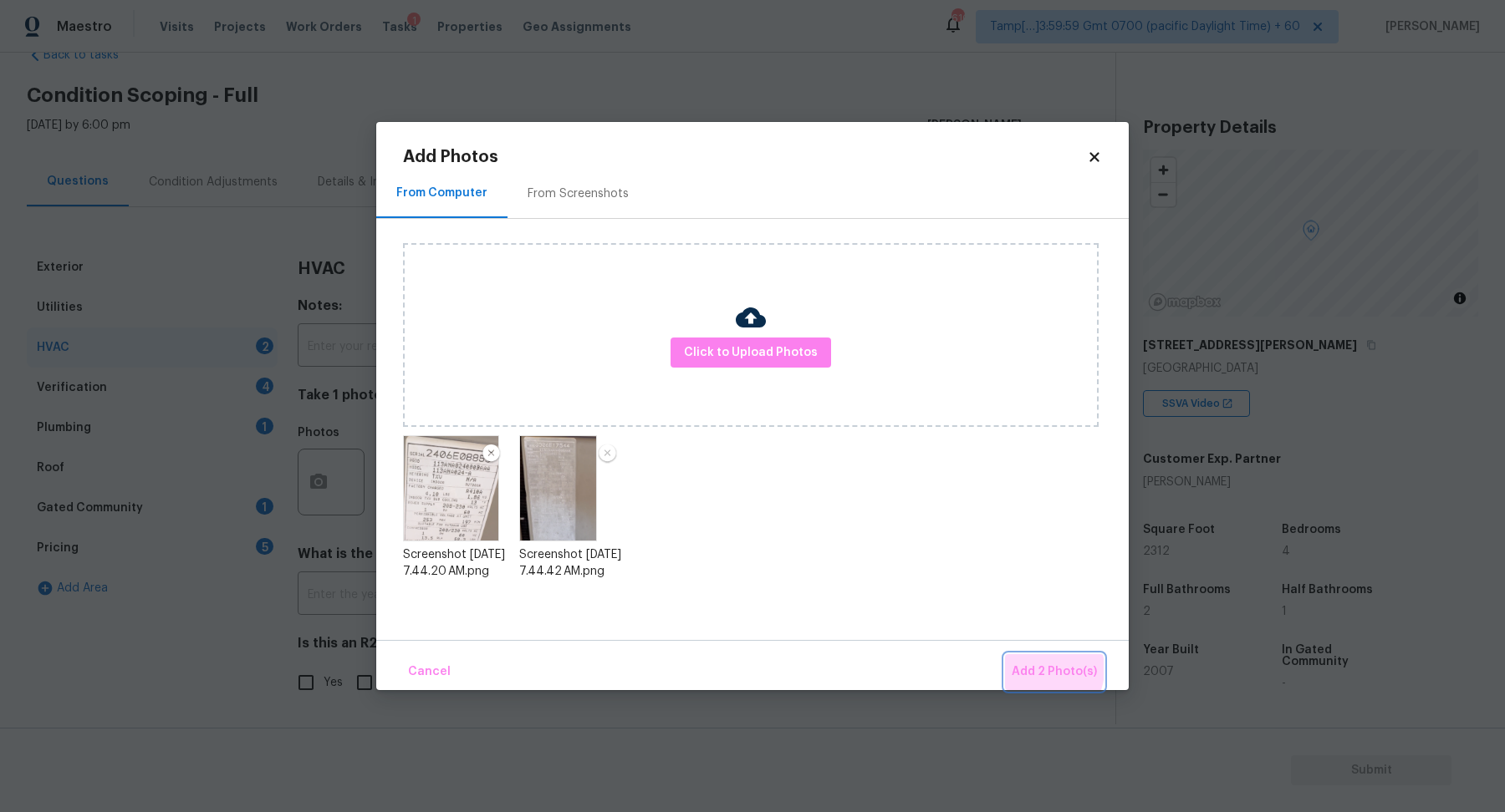
click at [1042, 670] on span "Add 2 Photo(s)" at bounding box center [1053, 672] width 85 height 20
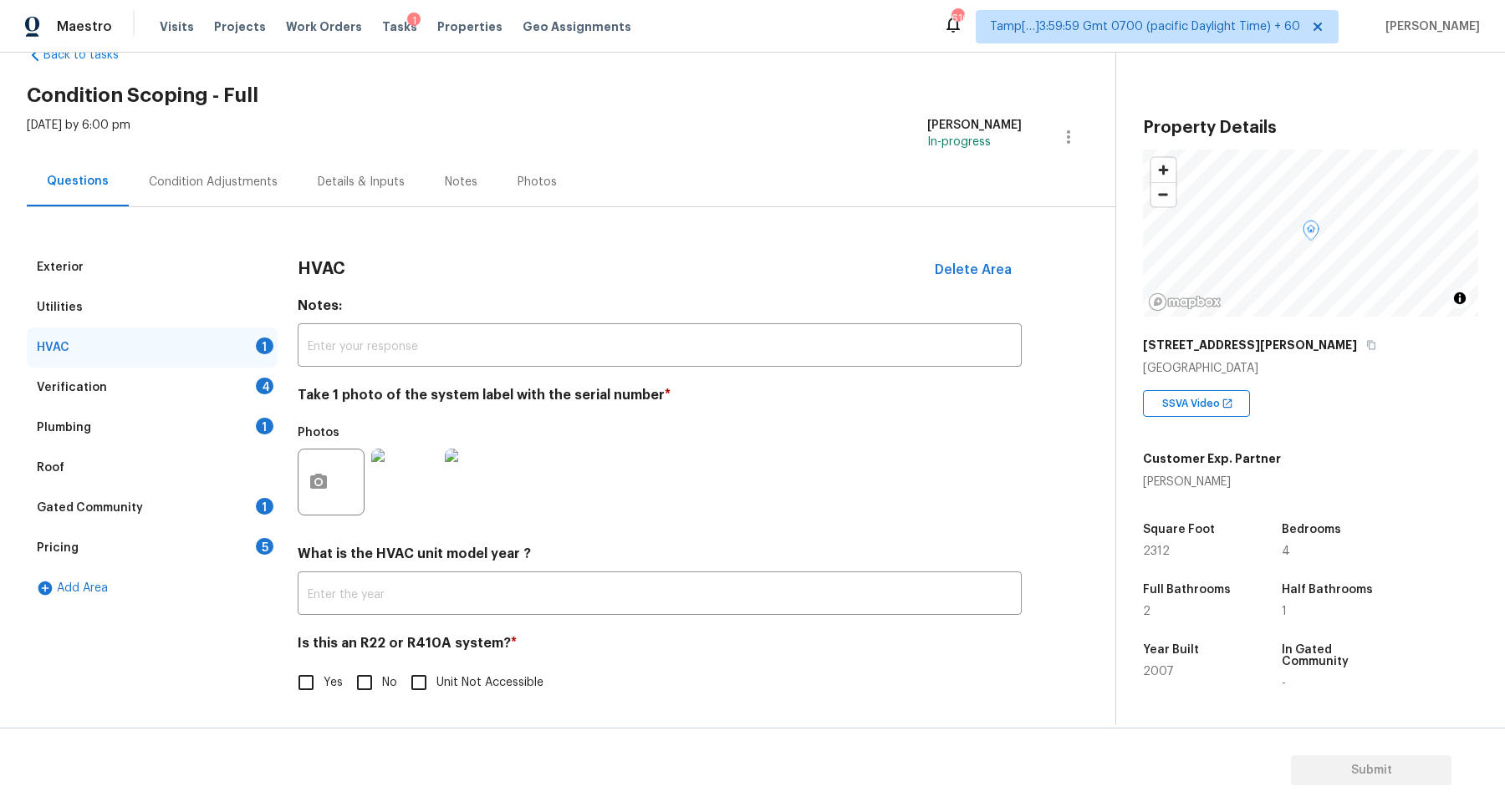
click at [308, 689] on input "Yes" at bounding box center [306, 682] width 35 height 35
click at [308, 689] on input "Yes" at bounding box center [306, 684] width 35 height 35
click at [307, 685] on input "Yes" at bounding box center [306, 682] width 35 height 35
checkbox input "true"
click at [246, 385] on div "Verification 4" at bounding box center [151, 387] width 251 height 40
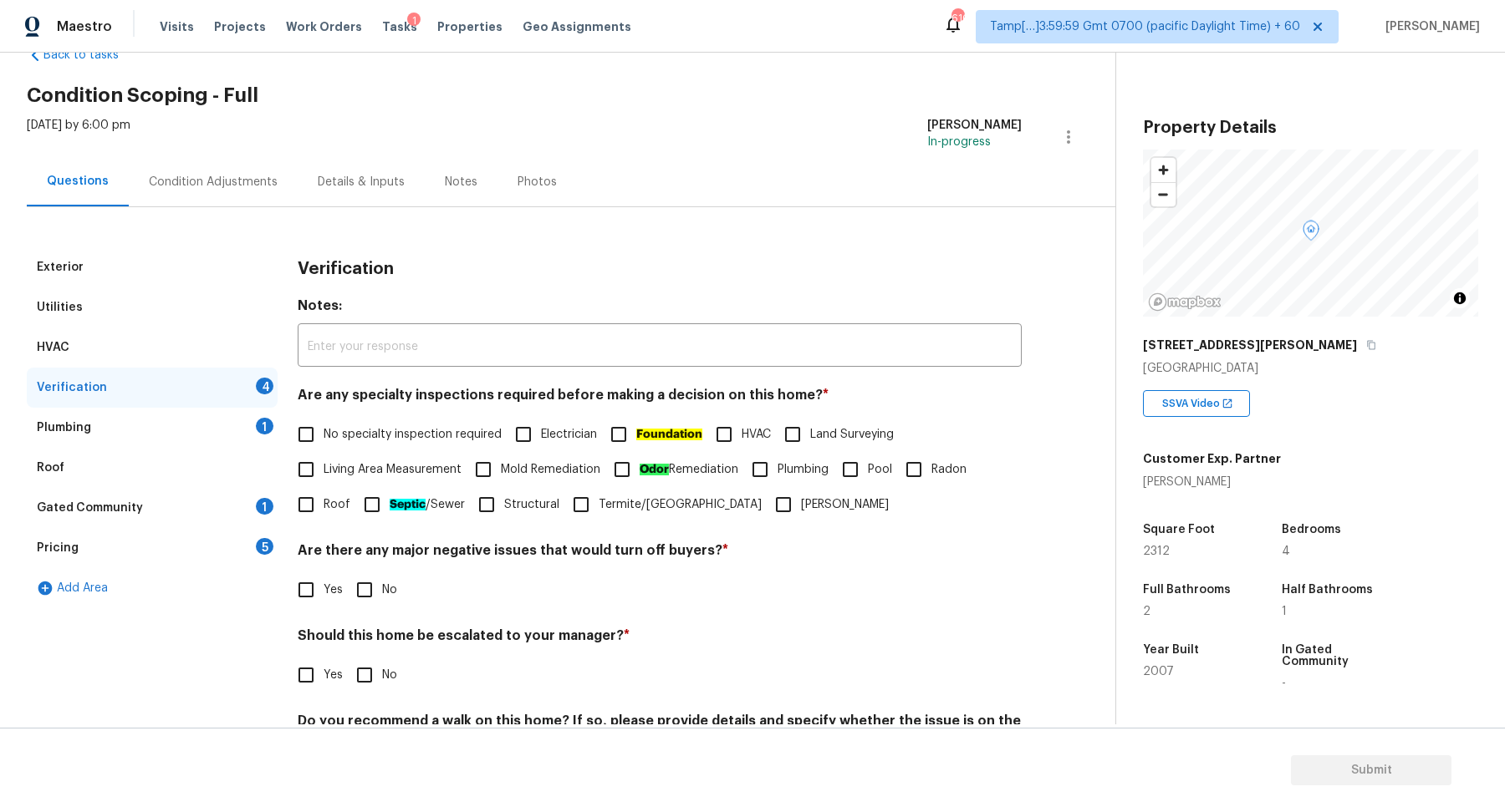
click at [335, 438] on span "No specialty inspection required" at bounding box center [413, 435] width 178 height 18
click at [324, 438] on input "No specialty inspection required" at bounding box center [306, 435] width 35 height 35
checkbox input "true"
click at [371, 587] on input "No" at bounding box center [365, 590] width 35 height 35
checkbox input "true"
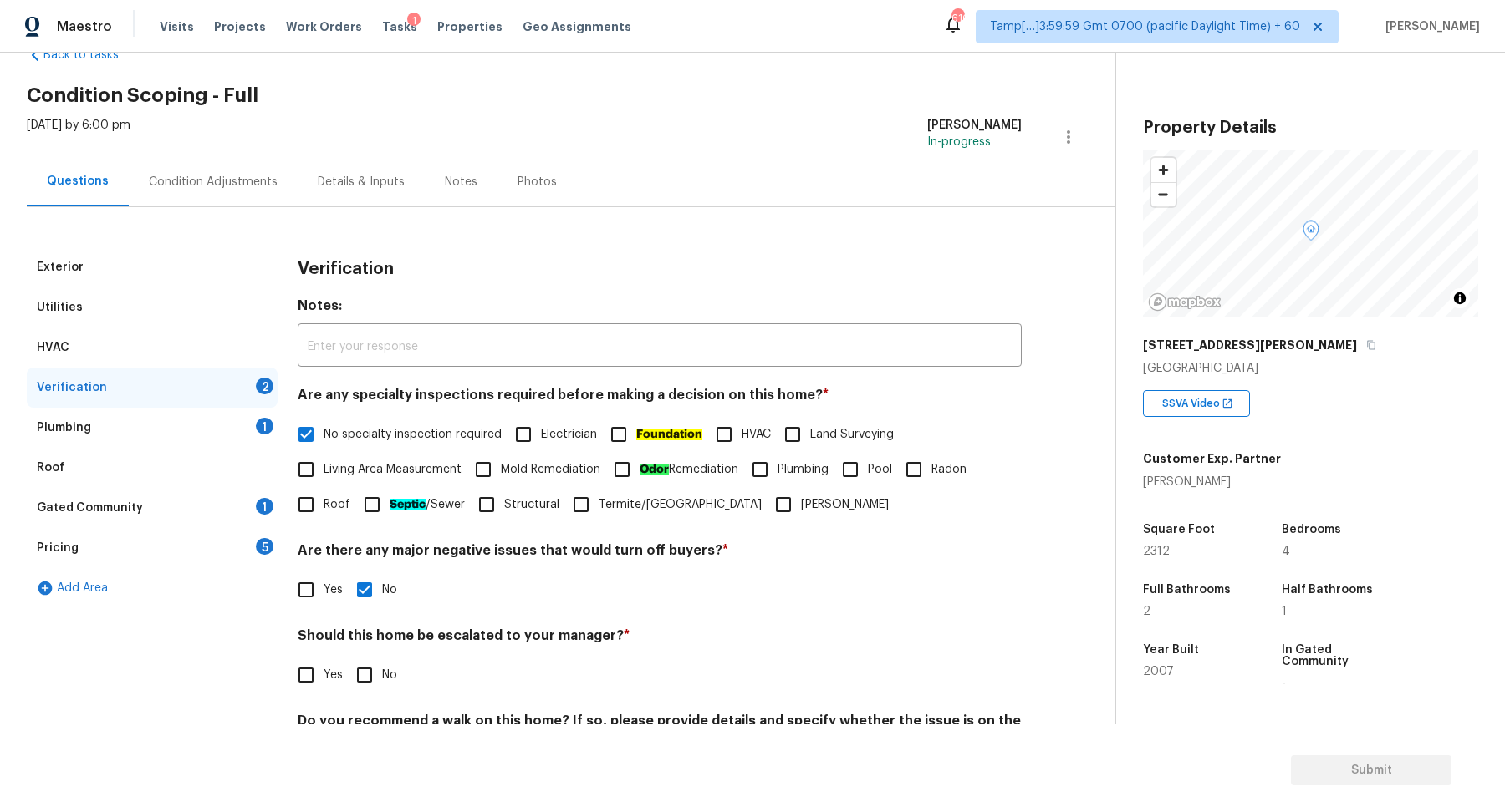
scroll to position [139, 0]
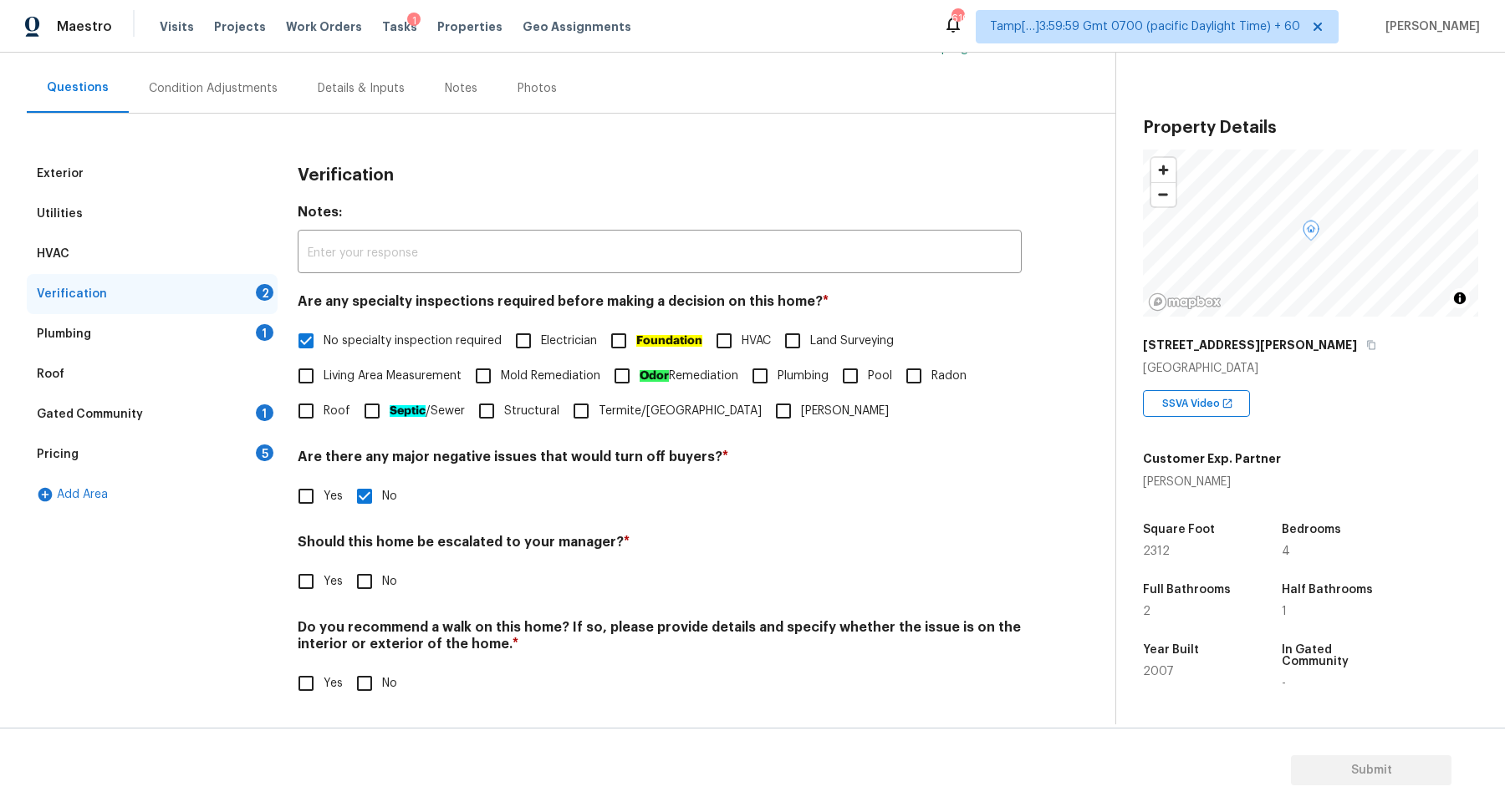
click at [325, 579] on span "Yes" at bounding box center [334, 582] width 20 height 18
click at [324, 579] on input "Yes" at bounding box center [306, 582] width 35 height 35
checkbox input "true"
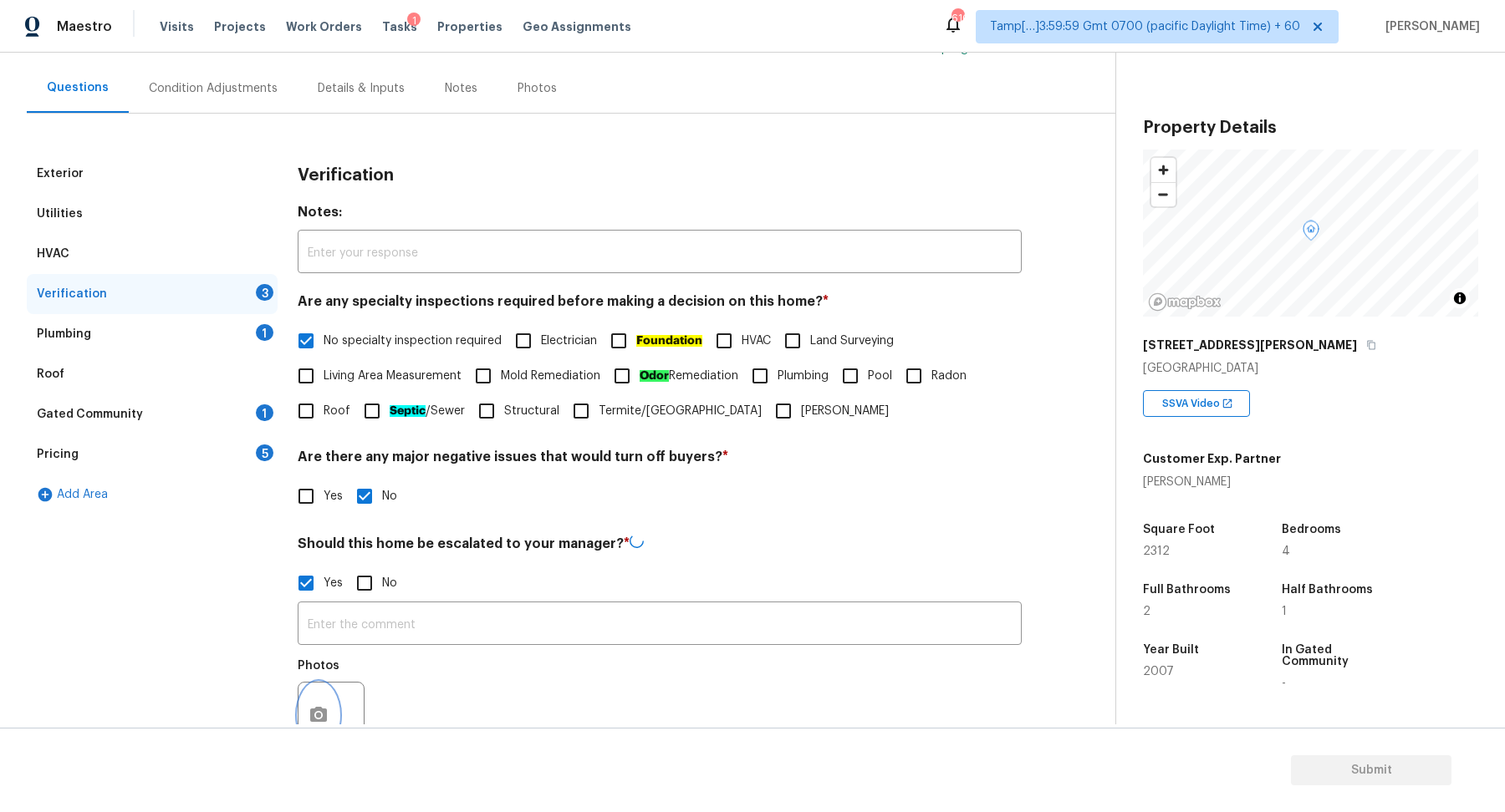
click at [320, 703] on button "button" at bounding box center [318, 715] width 40 height 65
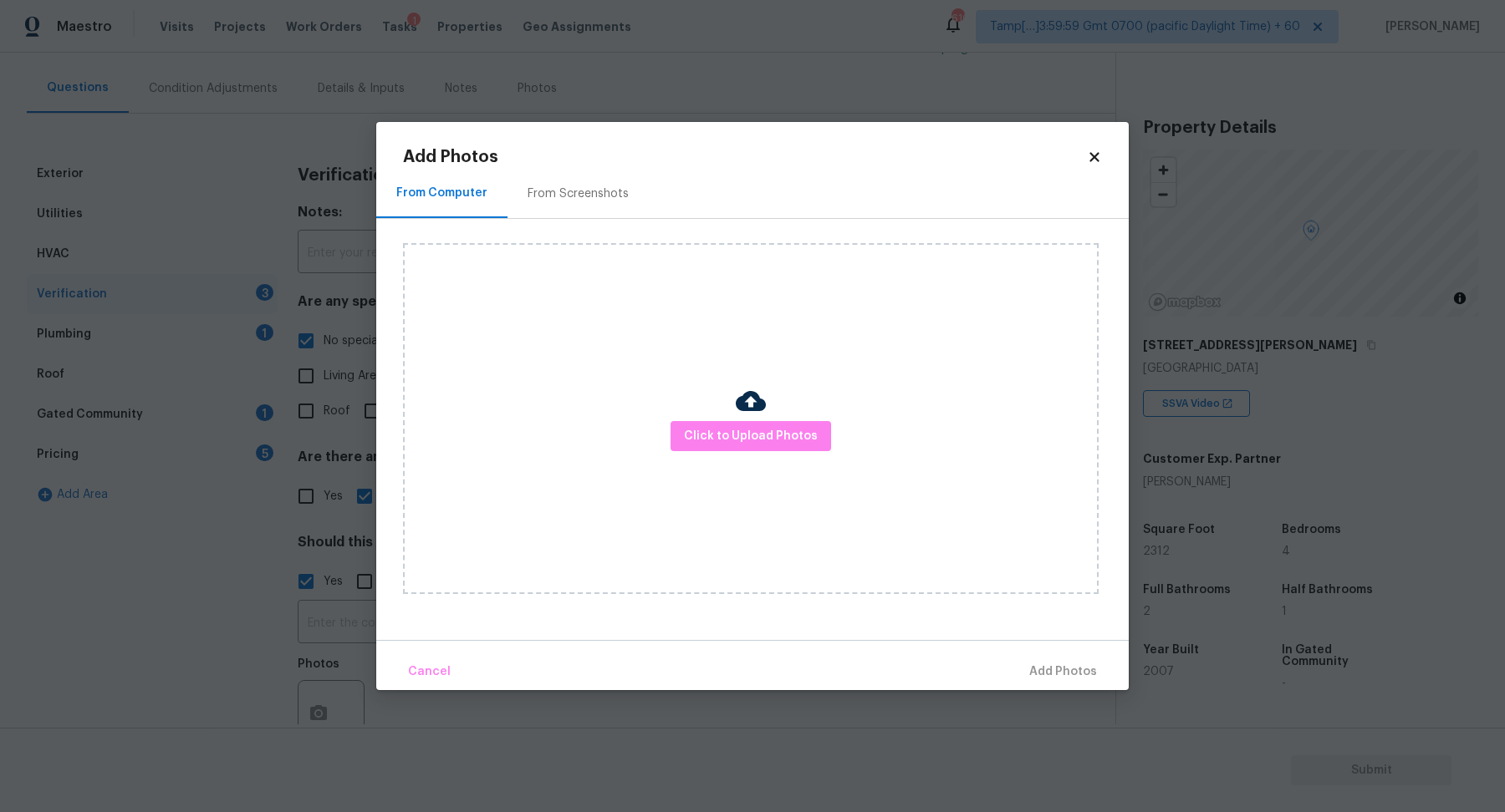
click at [750, 418] on div at bounding box center [750, 404] width 30 height 35
click at [752, 447] on button "Click to Upload Photos" at bounding box center [750, 437] width 161 height 31
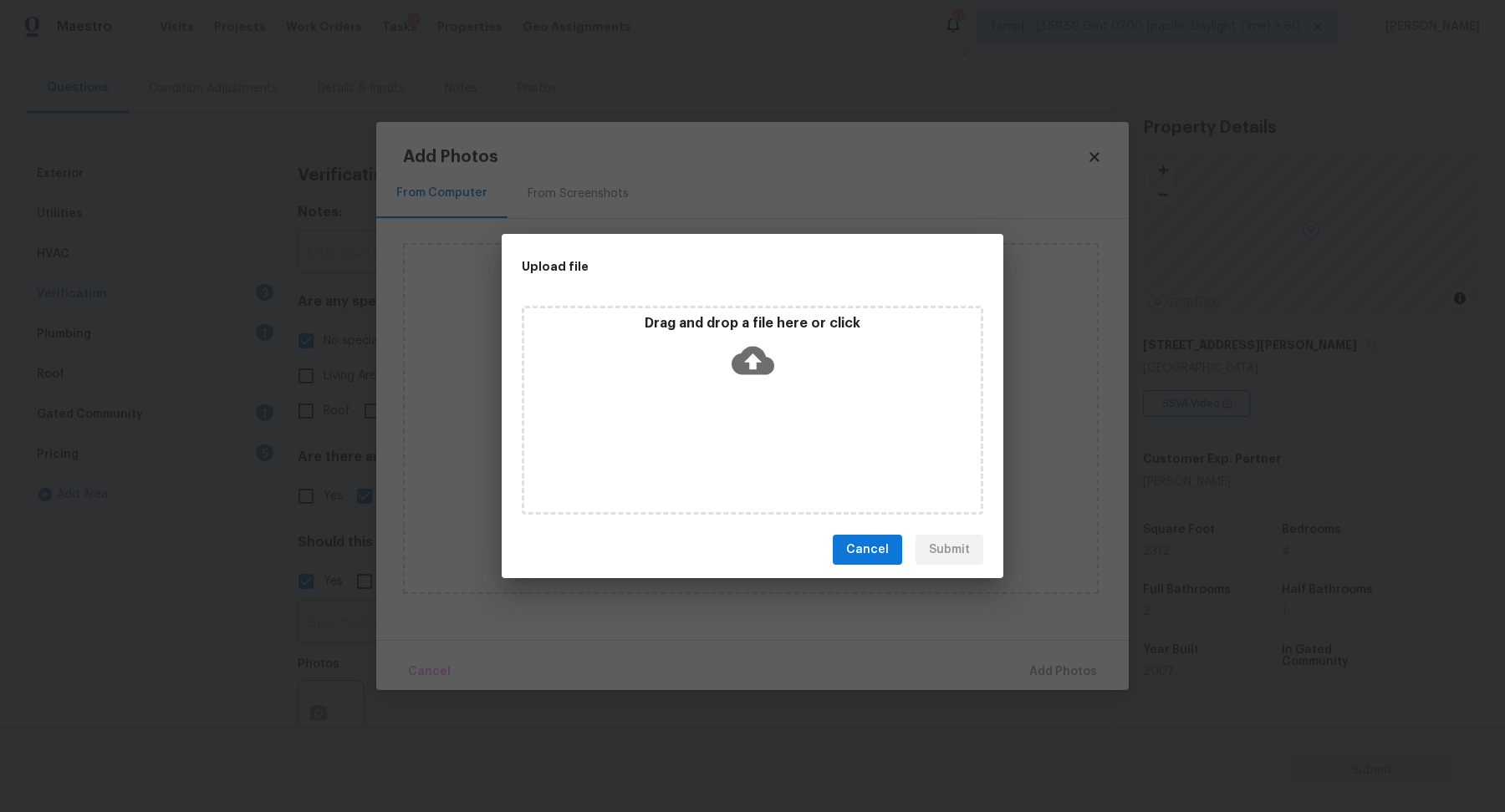
click at [769, 401] on div "Drag and drop a file here or click" at bounding box center [752, 410] width 461 height 209
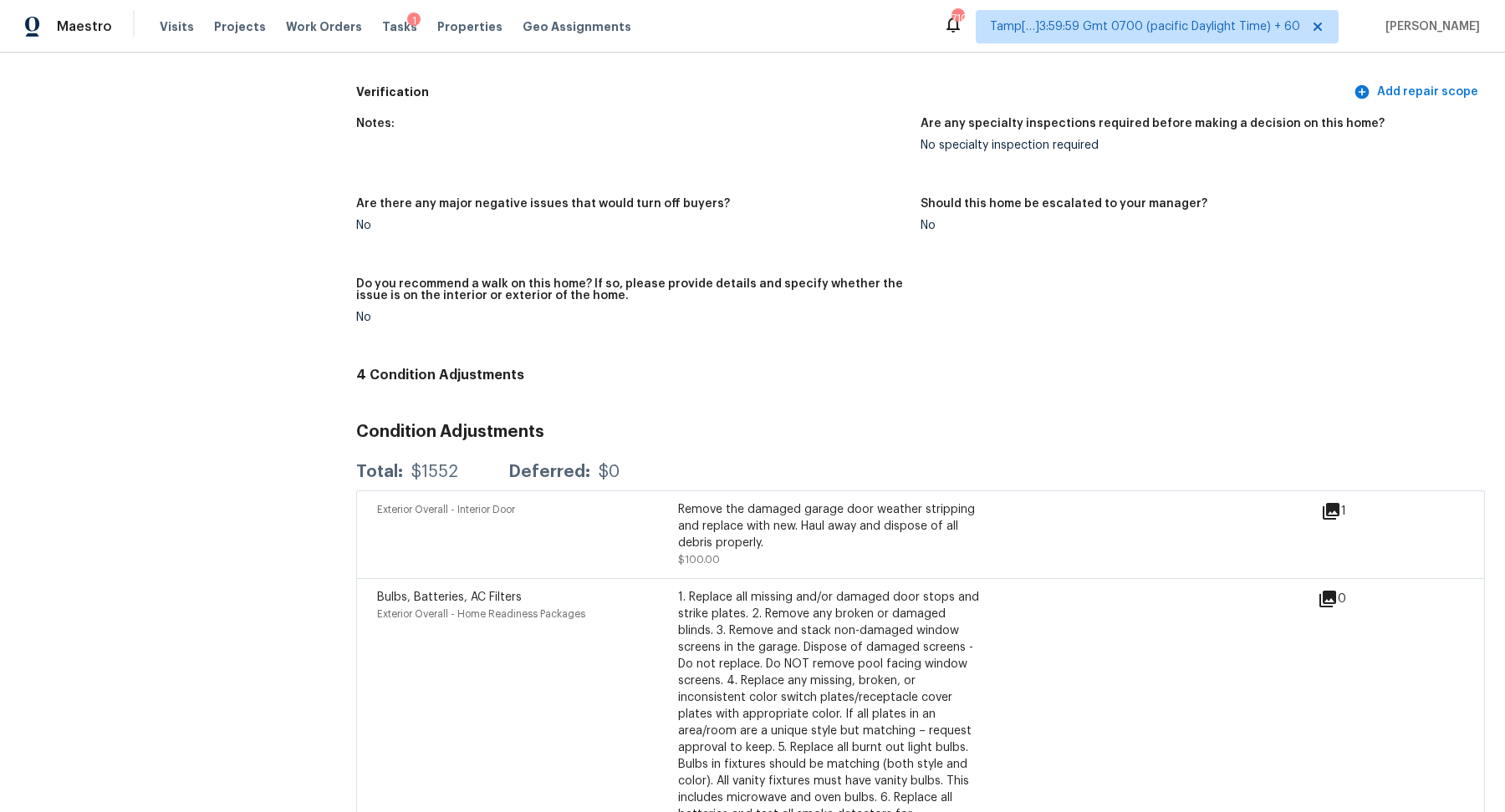
scroll to position [3264, 0]
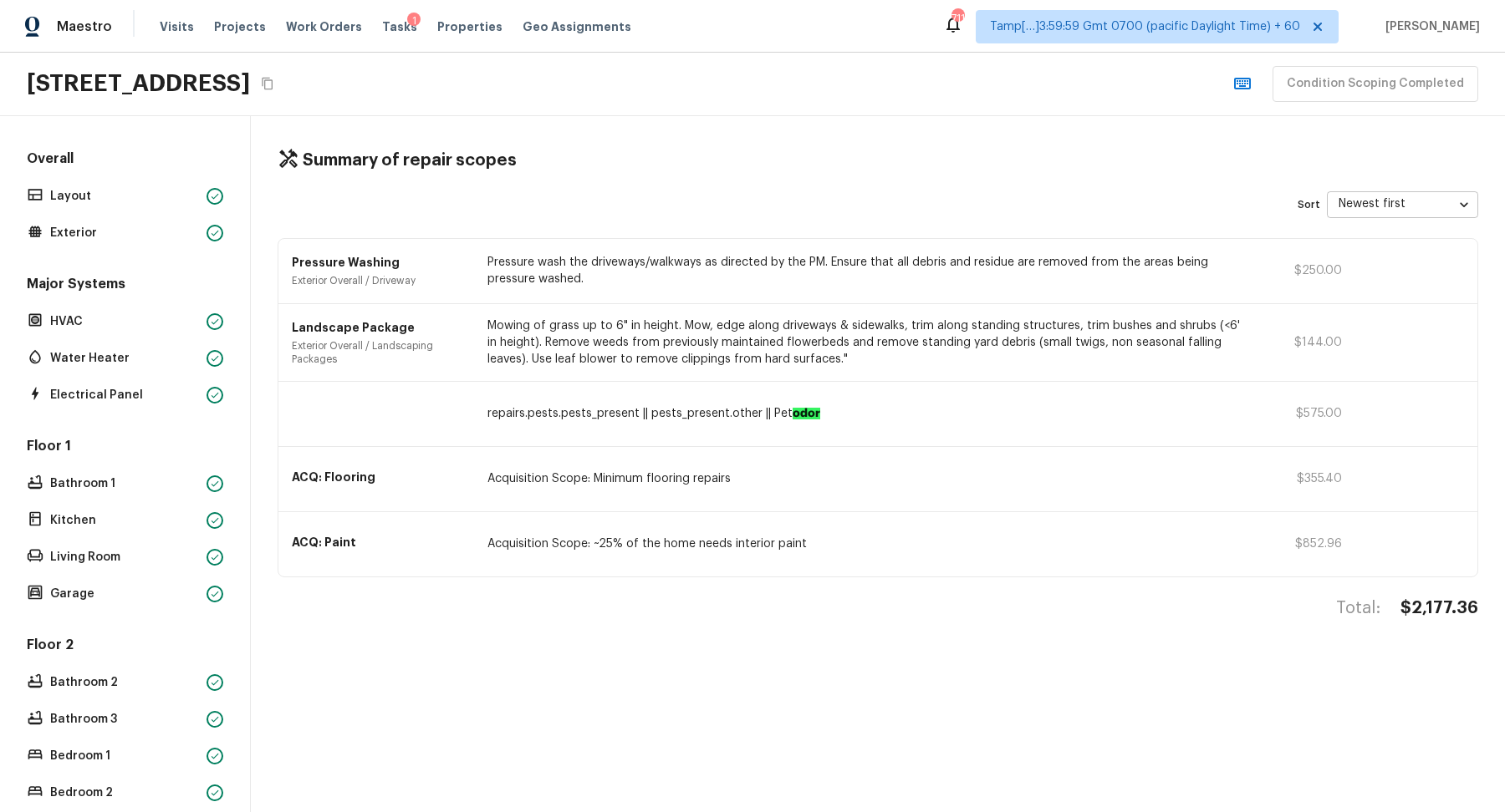
scroll to position [249, 0]
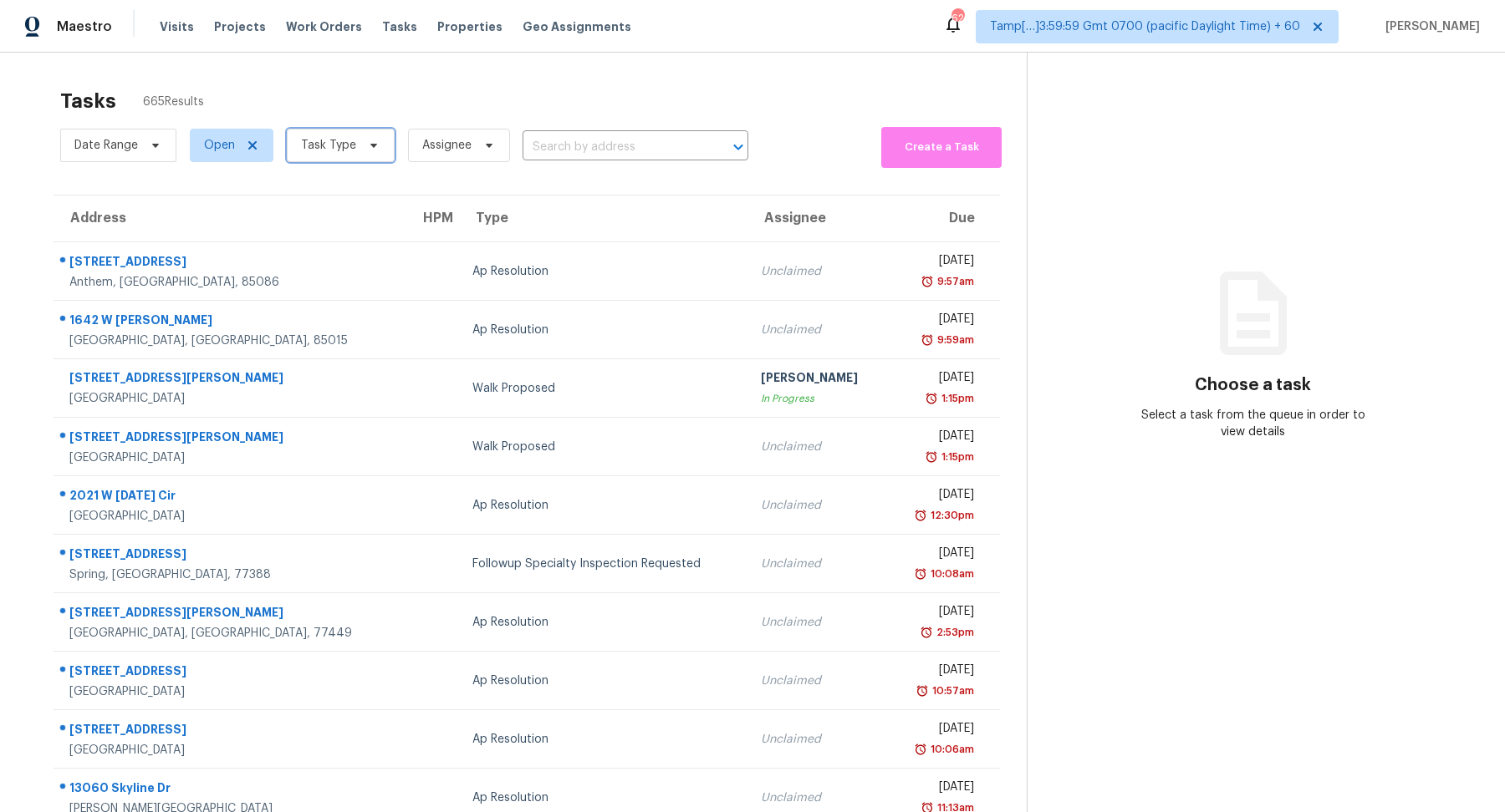
click at [372, 145] on icon at bounding box center [374, 145] width 14 height 14
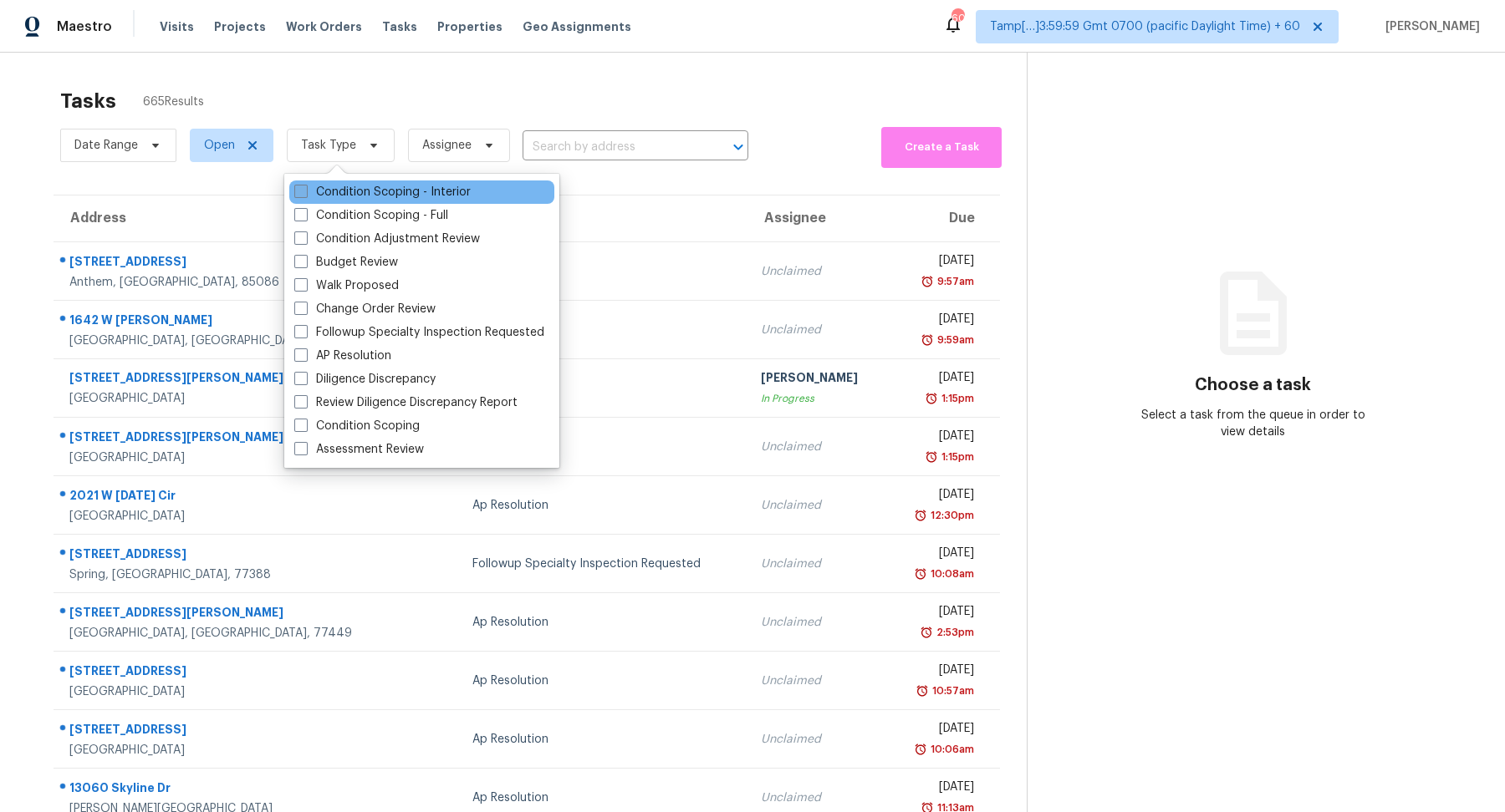
click at [413, 200] on label "Condition Scoping - Interior" at bounding box center [382, 192] width 177 height 17
click at [305, 195] on input "Condition Scoping - Interior" at bounding box center [299, 189] width 11 height 11
checkbox input "true"
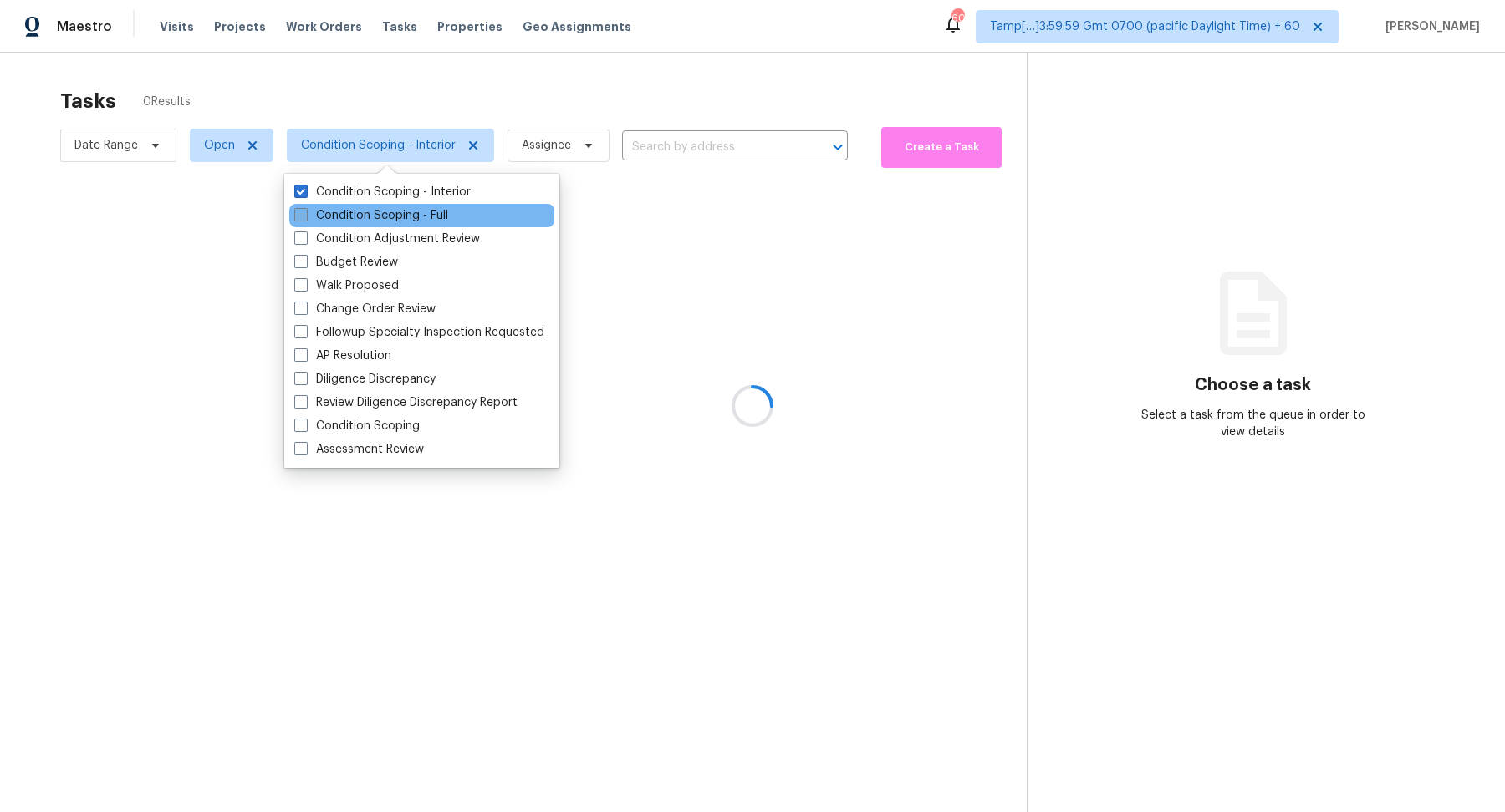
click at [412, 219] on label "Condition Scoping - Full" at bounding box center [372, 215] width 154 height 17
click at [305, 218] on input "Condition Scoping - Full" at bounding box center [299, 213] width 11 height 11
checkbox input "true"
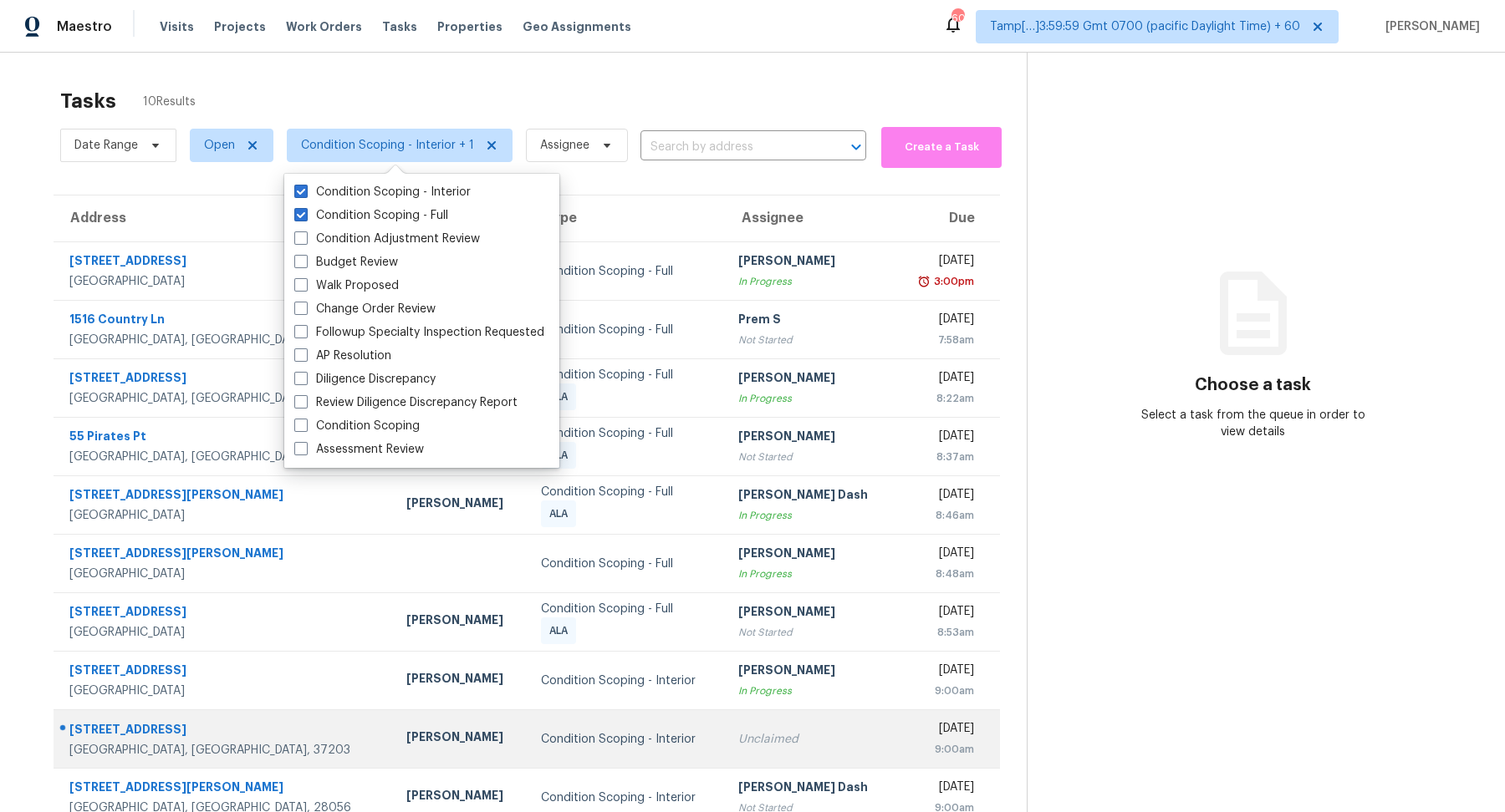
click at [559, 750] on td "Condition Scoping - Interior" at bounding box center [626, 739] width 197 height 58
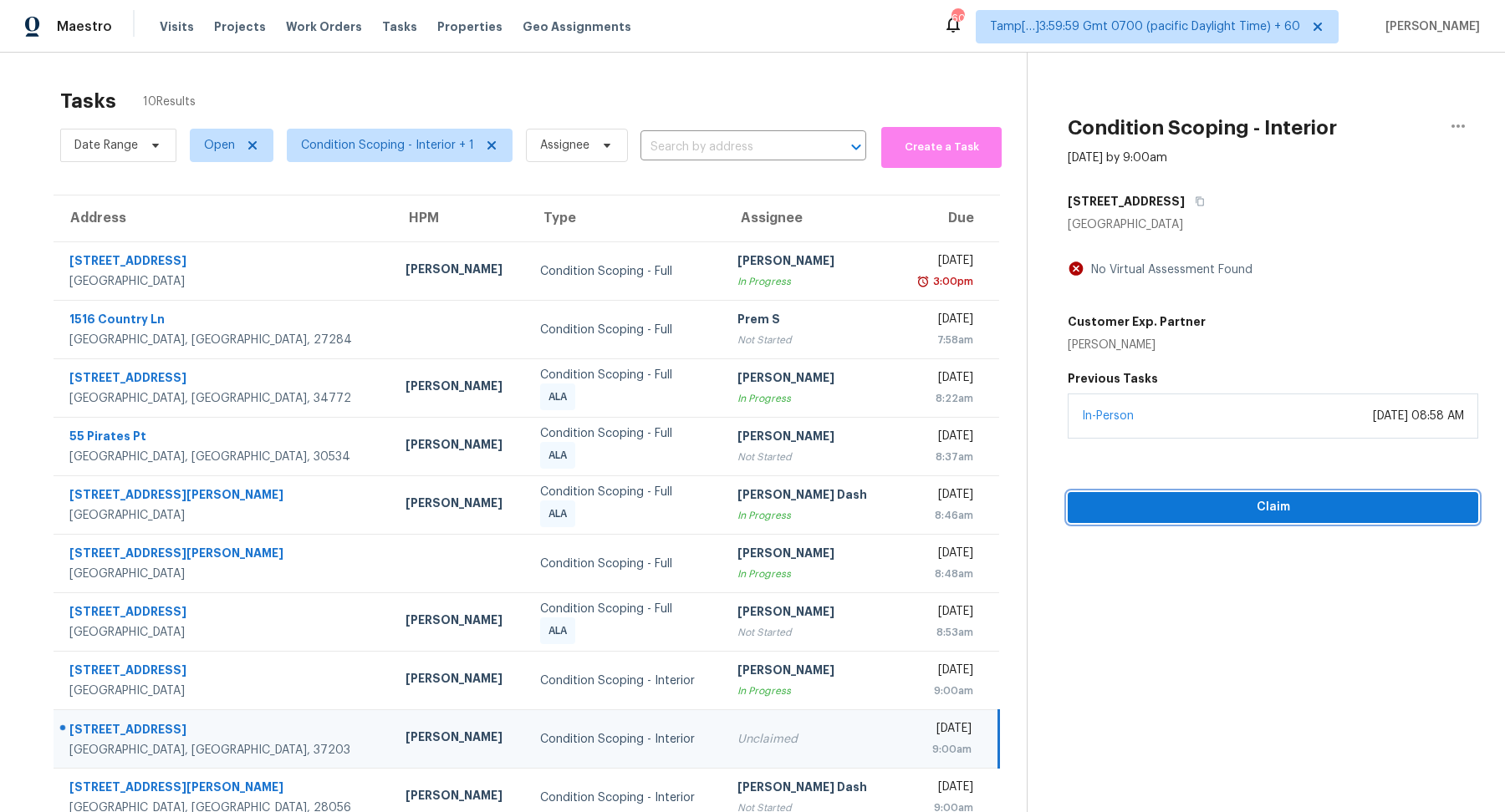
click at [1219, 495] on button "Claim" at bounding box center [1272, 508] width 411 height 31
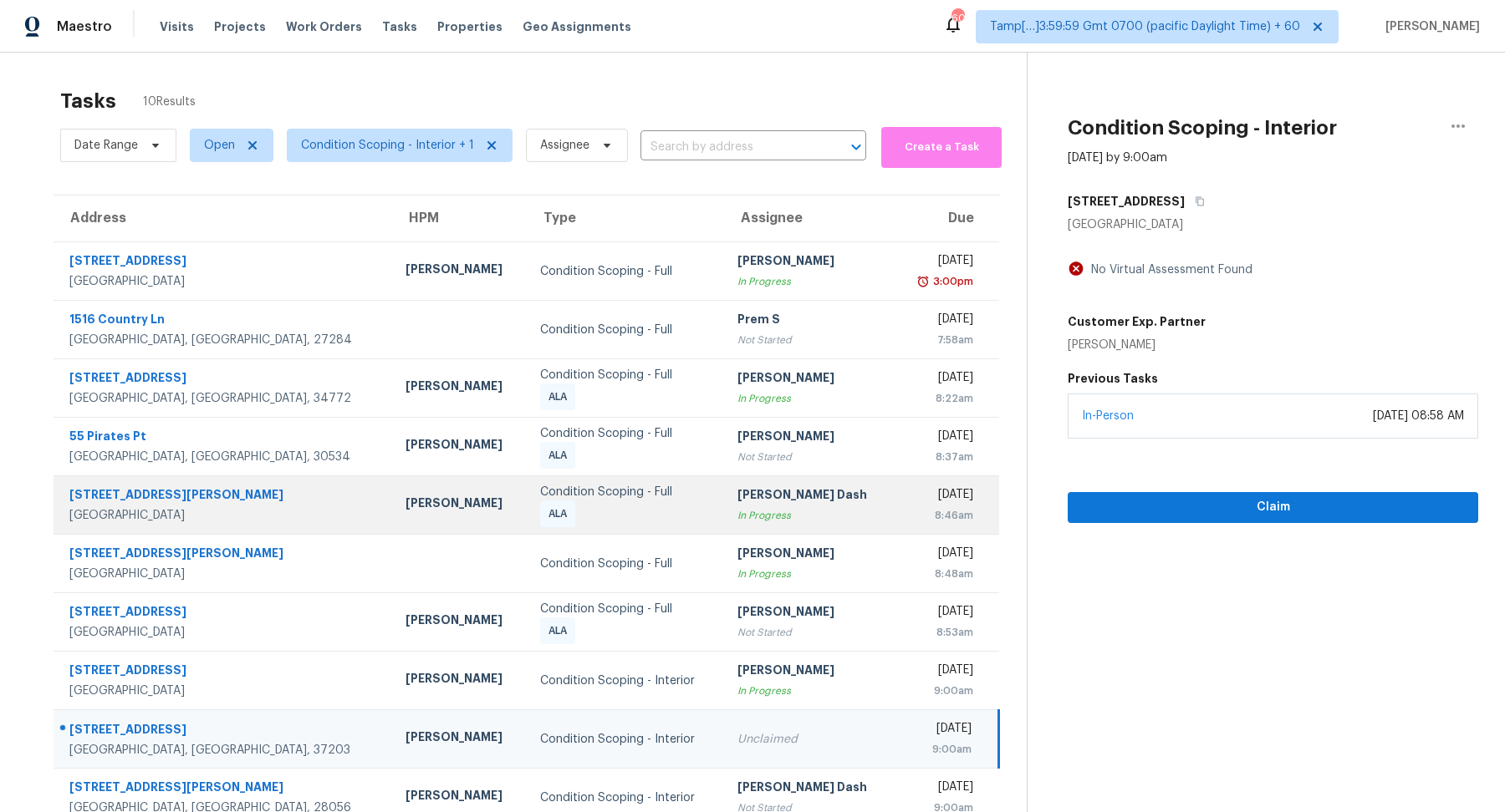
scroll to position [52, 0]
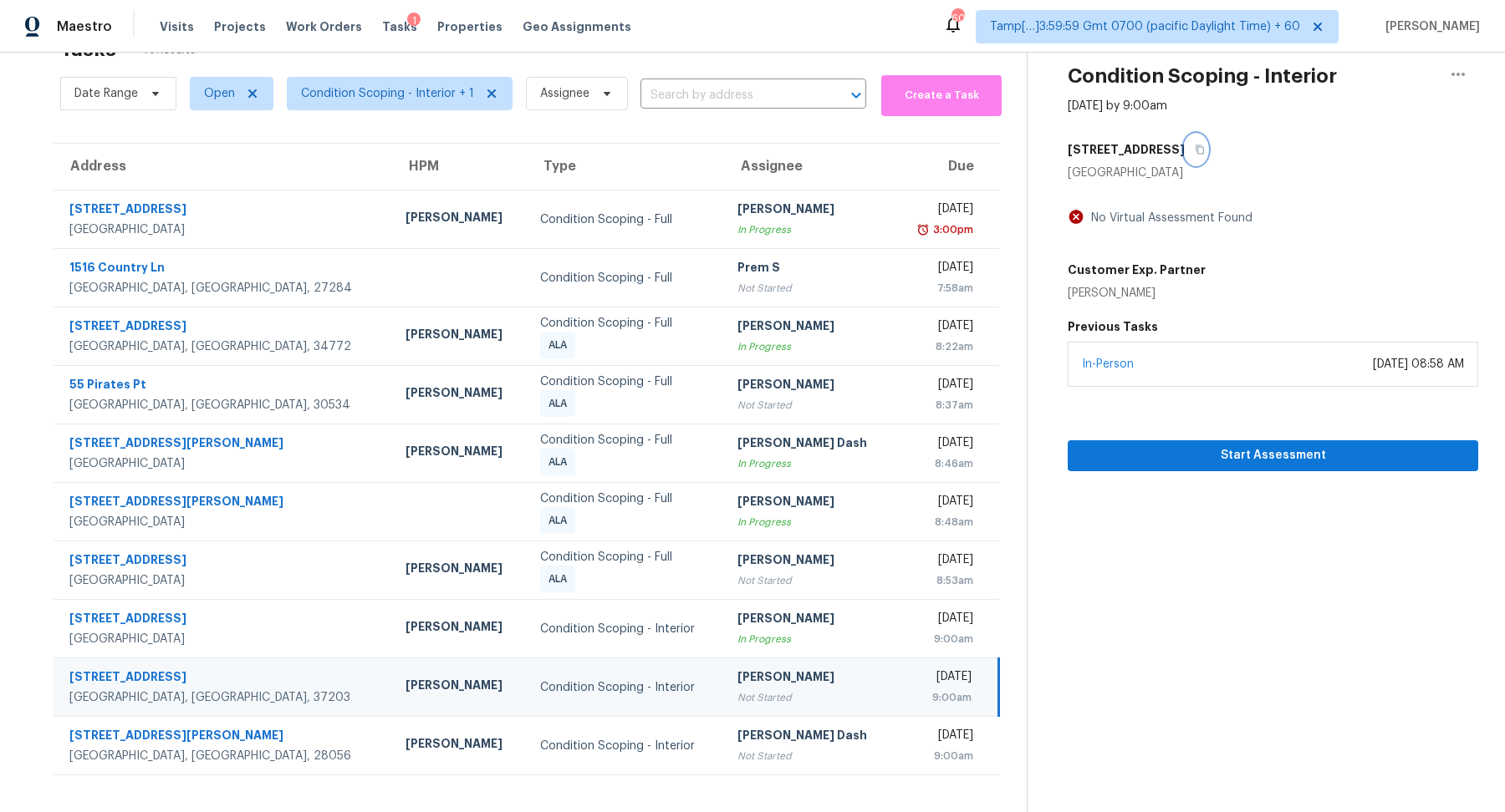
click at [1196, 147] on icon "button" at bounding box center [1200, 149] width 9 height 9
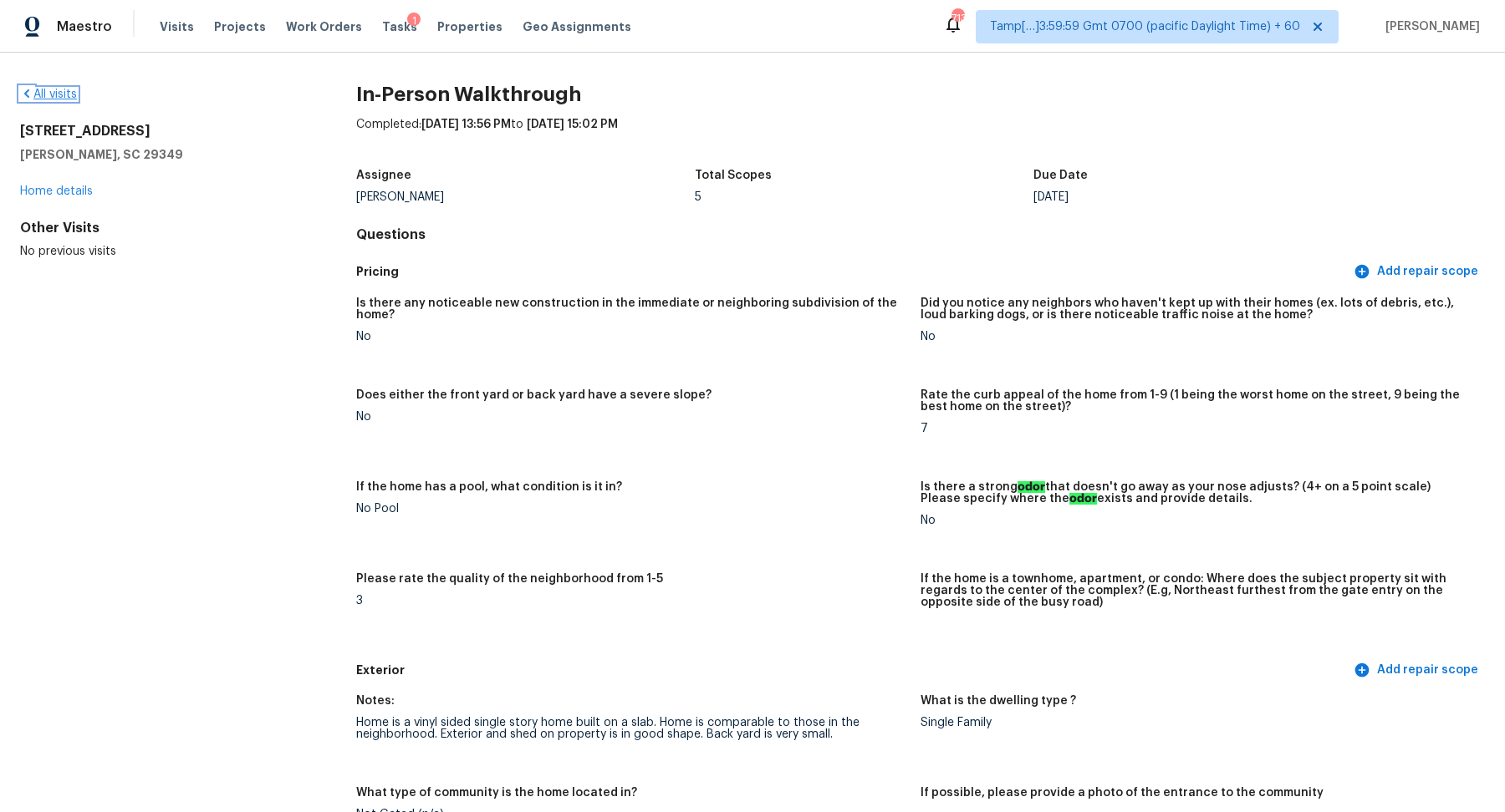
click at [48, 97] on link "All visits" at bounding box center [49, 95] width 57 height 12
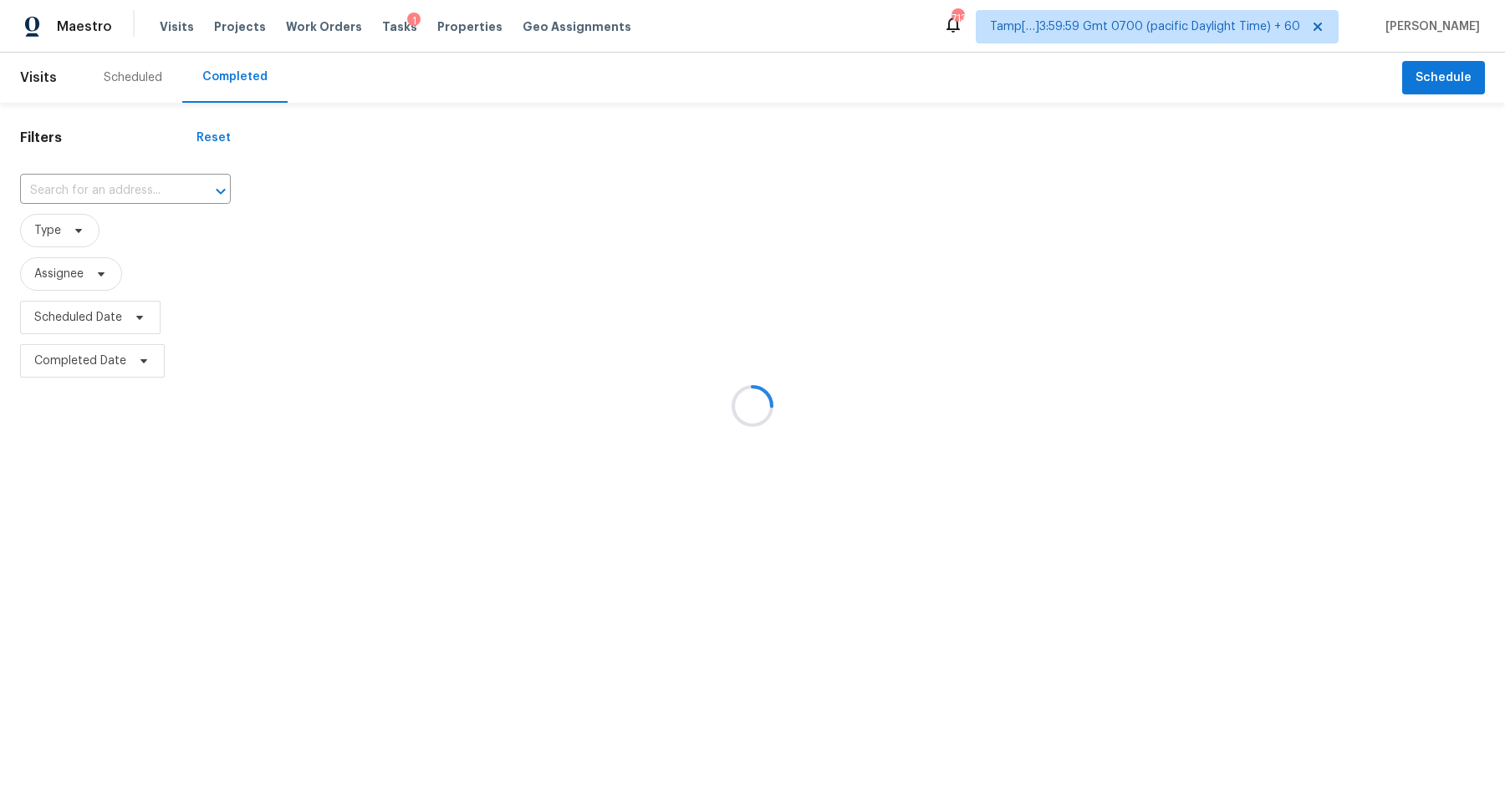
click at [53, 181] on div at bounding box center [752, 406] width 1505 height 812
click at [143, 180] on div at bounding box center [752, 406] width 1505 height 812
click at [104, 197] on div at bounding box center [752, 406] width 1505 height 812
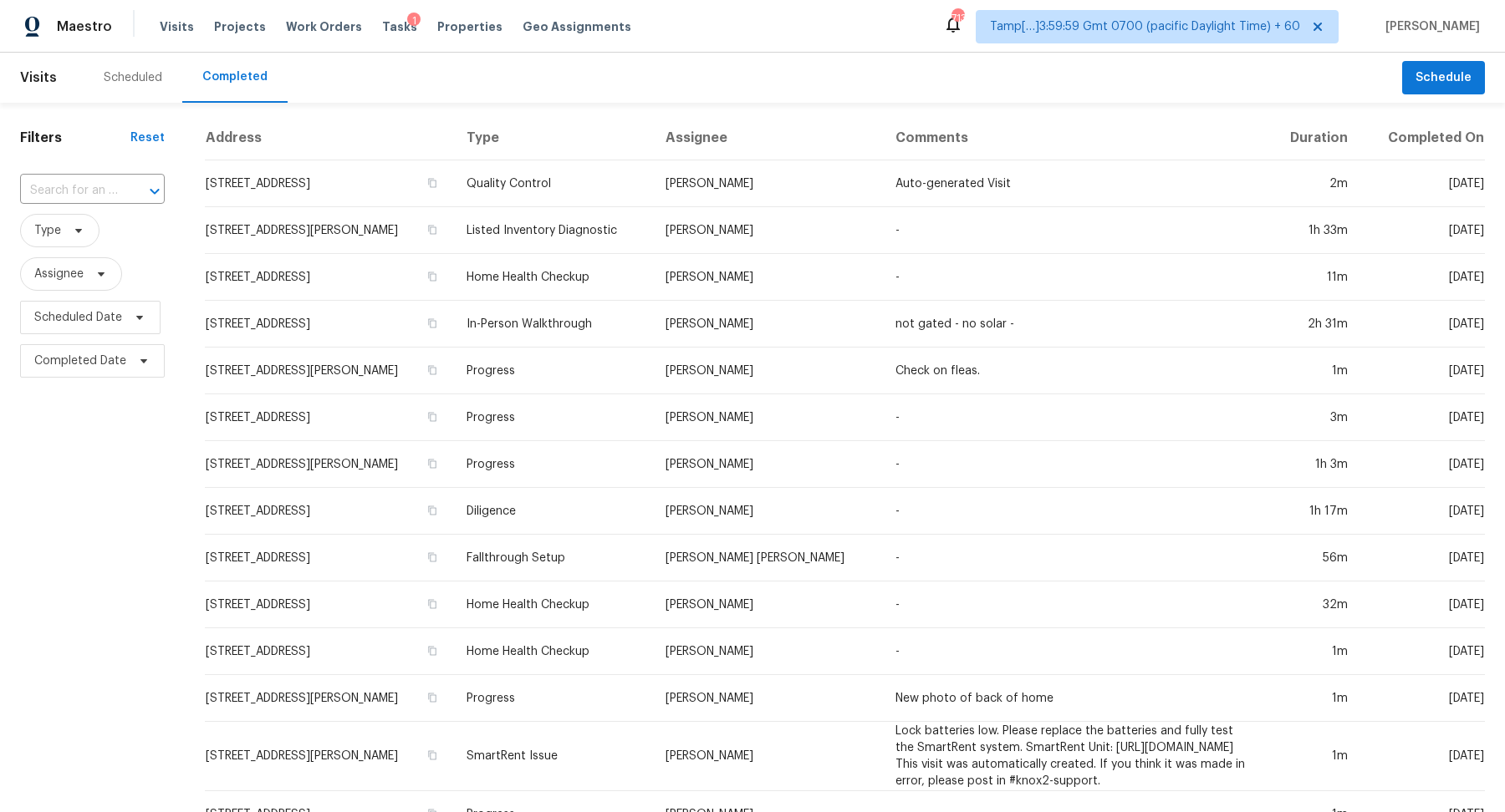
click at [104, 197] on input "text" at bounding box center [69, 191] width 98 height 26
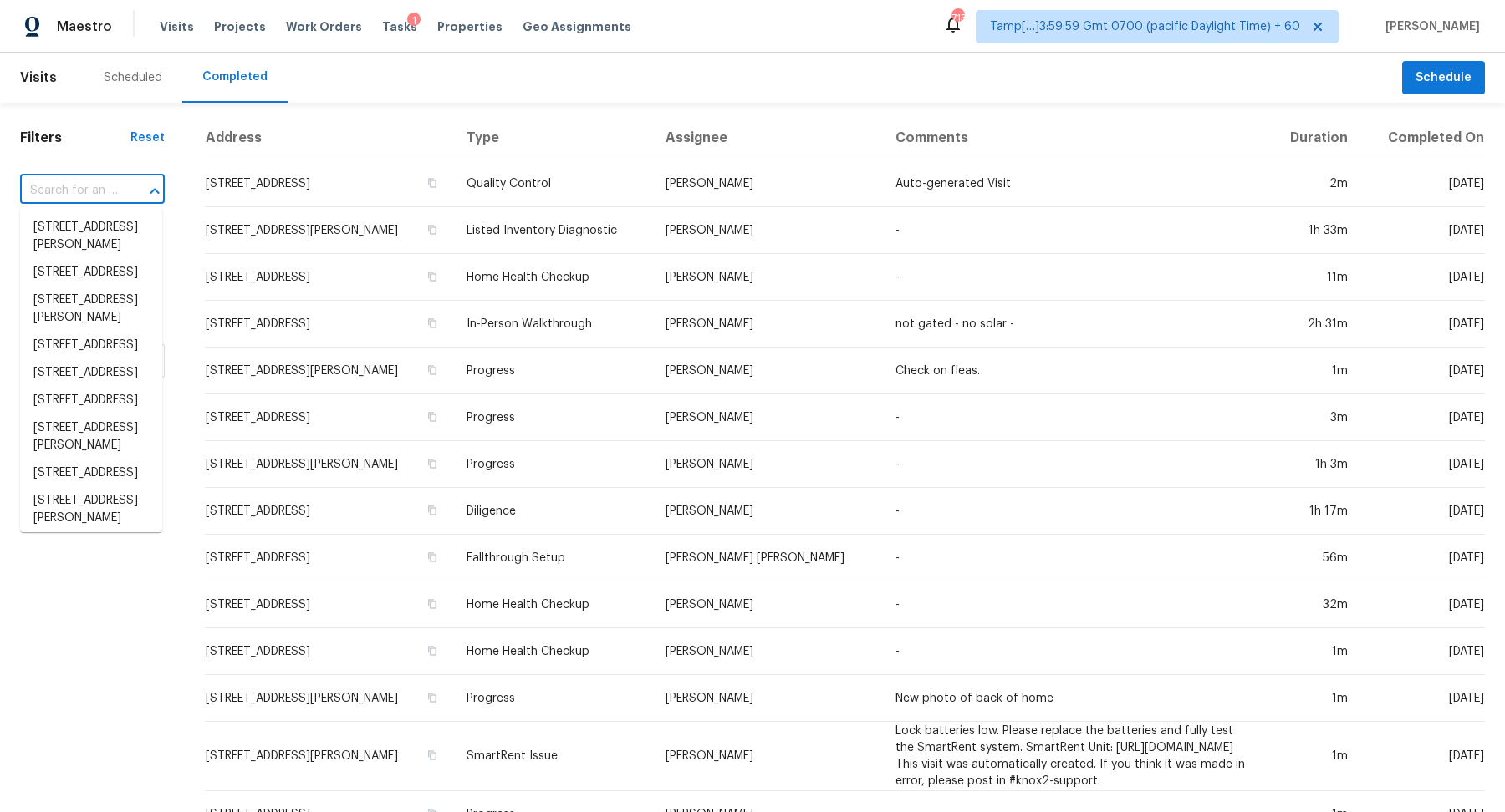
paste input "[STREET_ADDRESS]"
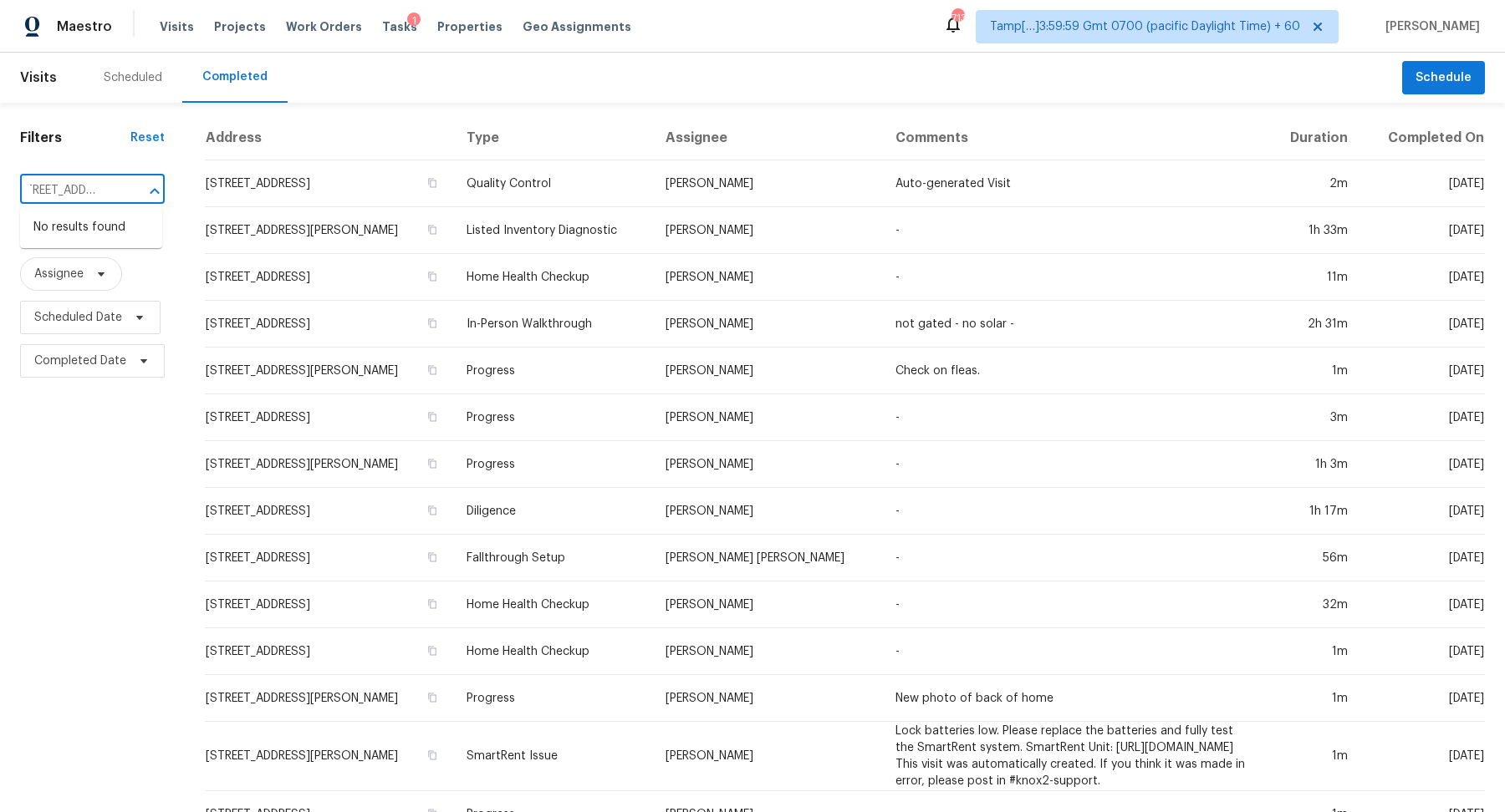
scroll to position [0, 84]
drag, startPoint x: 54, startPoint y: 190, endPoint x: 94, endPoint y: 190, distance: 40.0
click at [94, 190] on input "[STREET_ADDRESS]" at bounding box center [69, 191] width 98 height 26
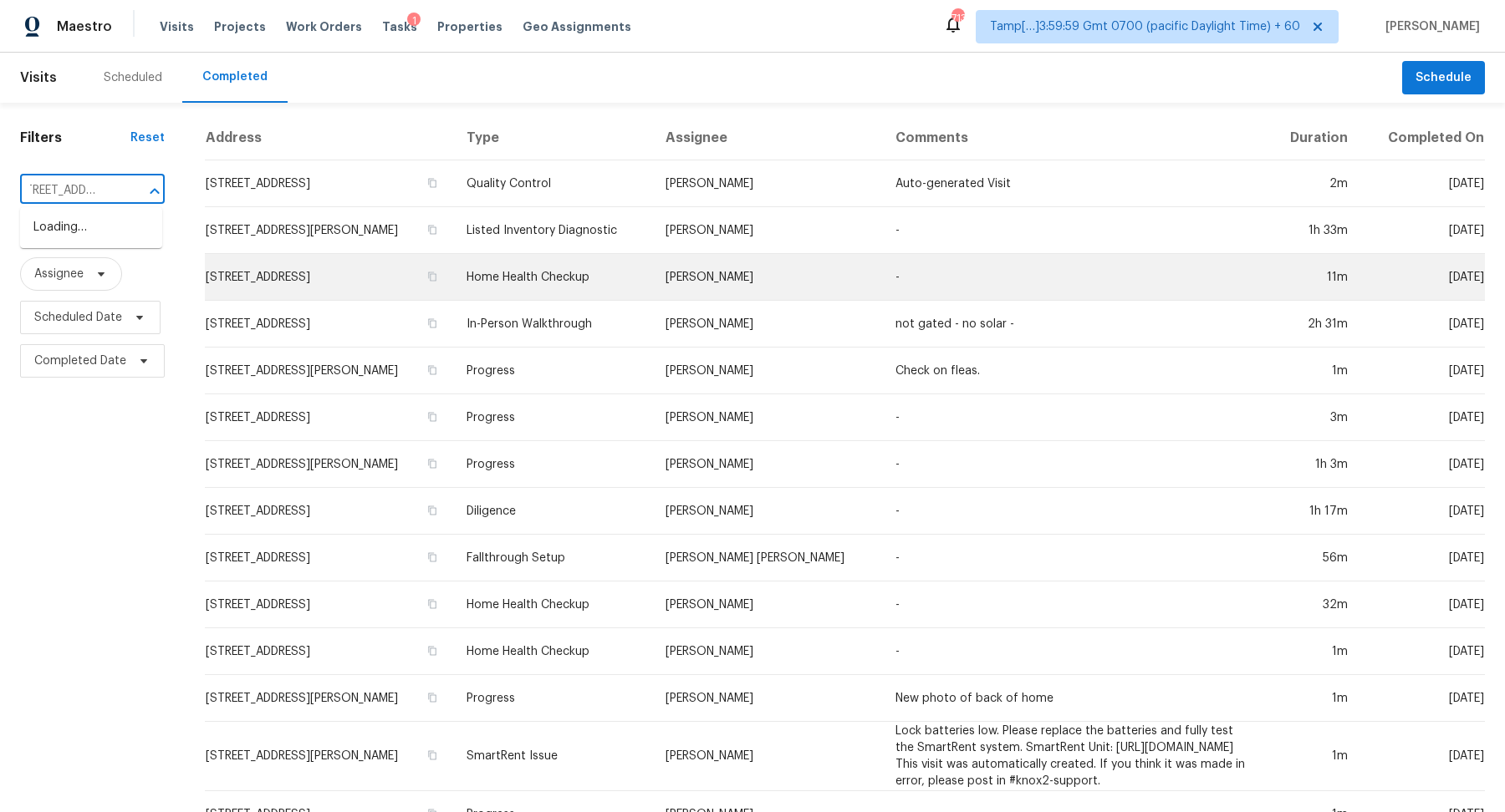
type input "[STREET_ADDRESS]"
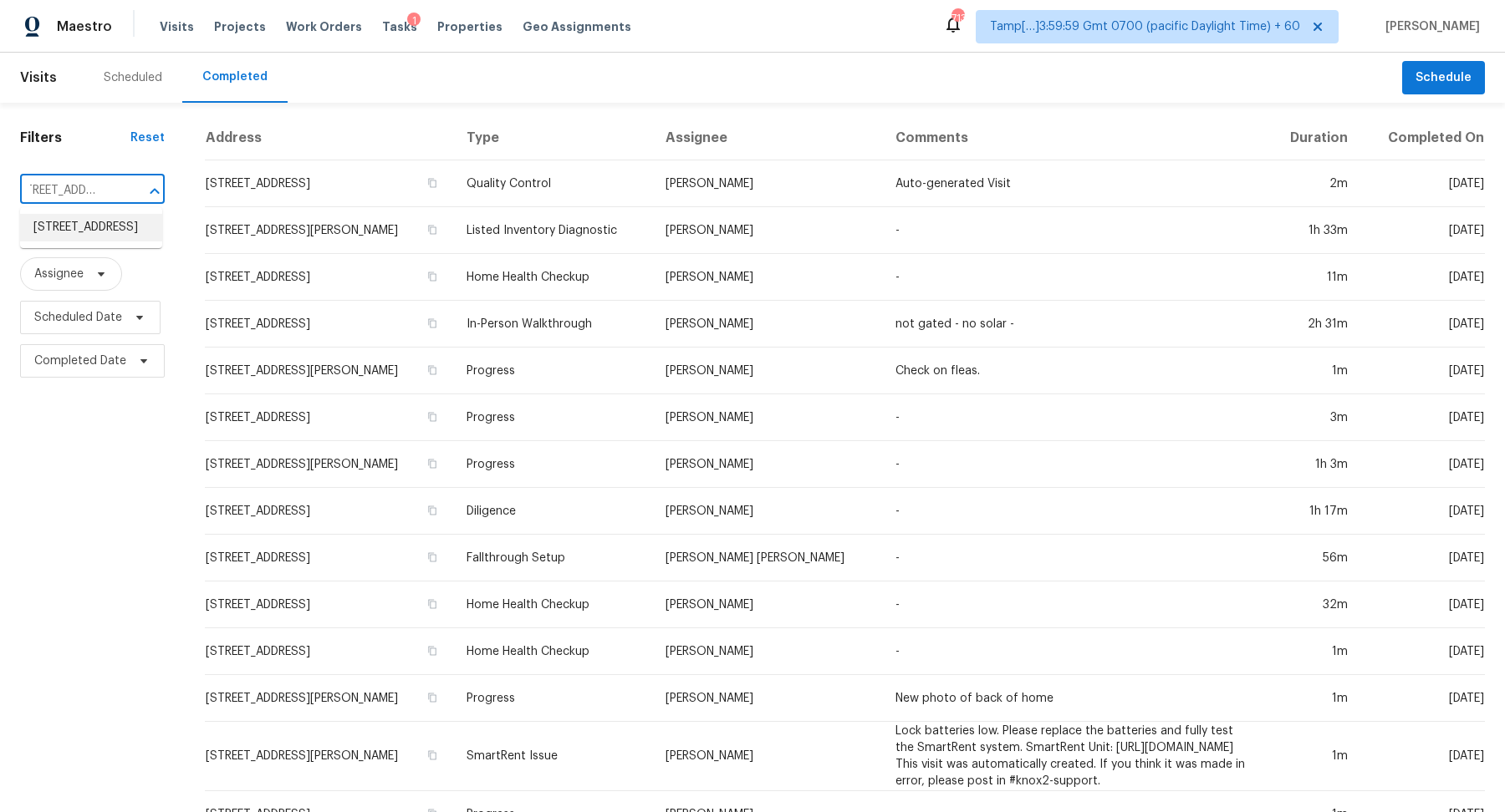
click at [116, 242] on li "[STREET_ADDRESS]" at bounding box center [92, 227] width 142 height 27
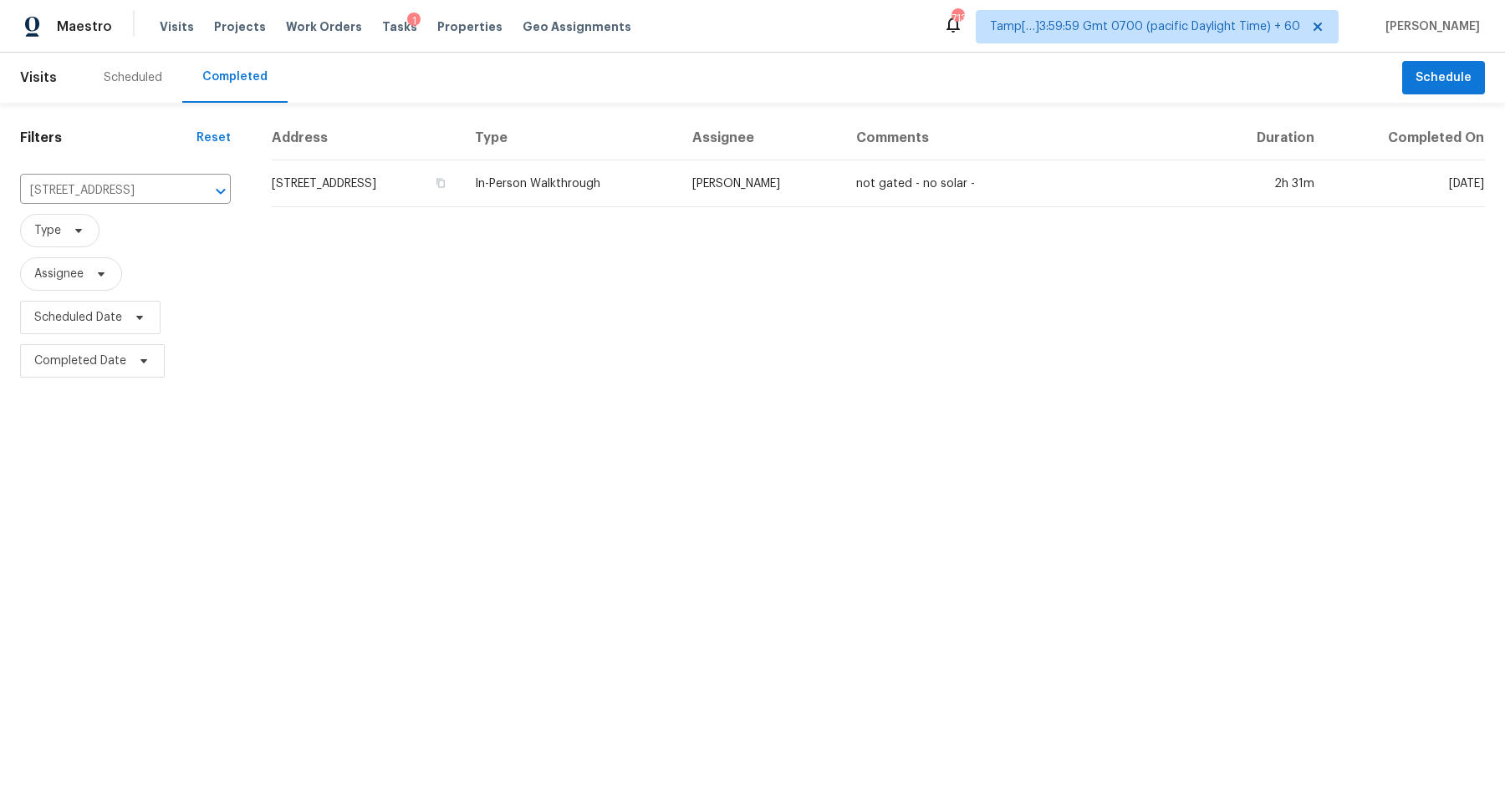
click at [392, 170] on td "[STREET_ADDRESS]" at bounding box center [366, 184] width 190 height 47
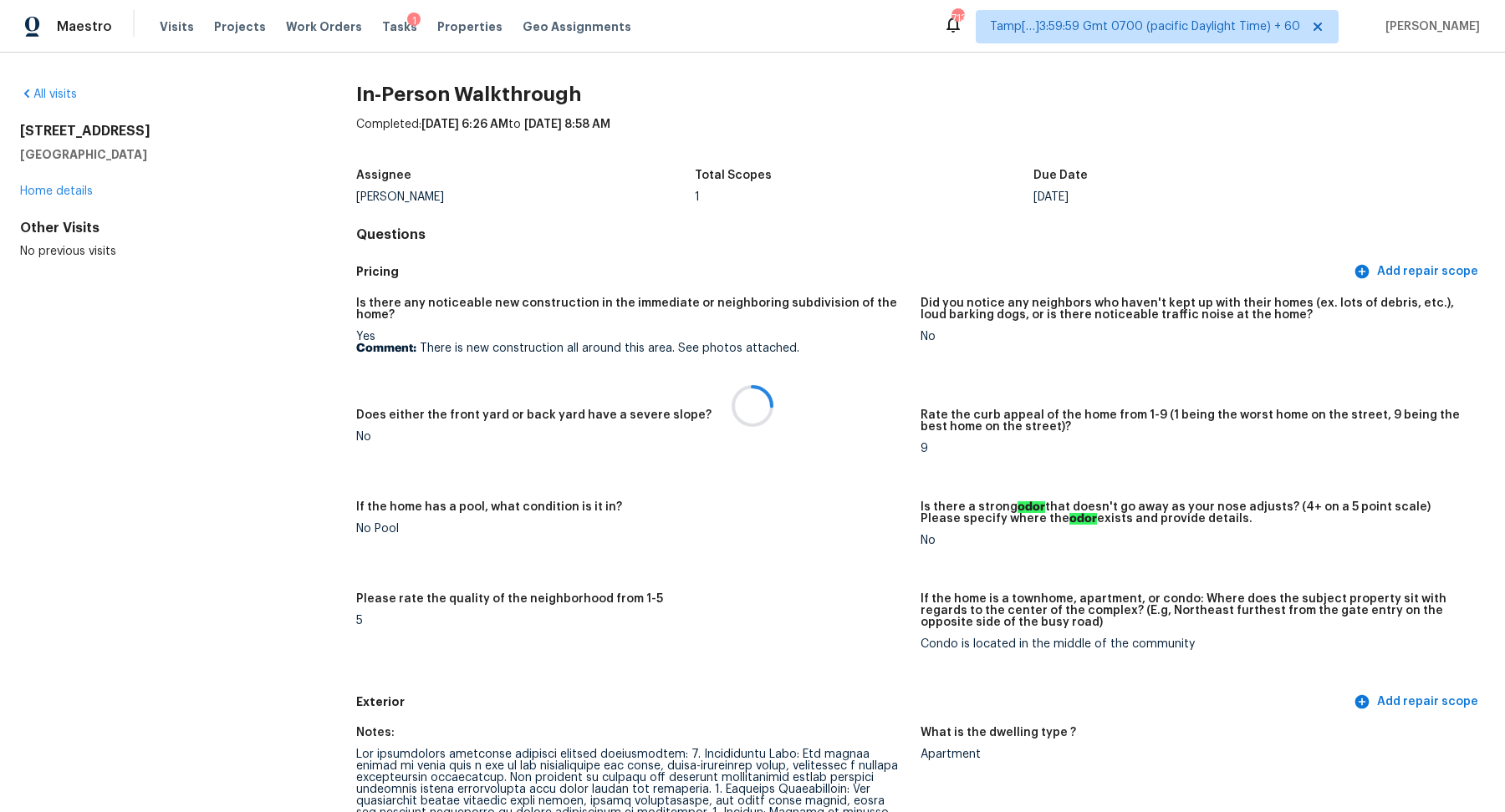
click at [710, 309] on div at bounding box center [752, 406] width 1505 height 812
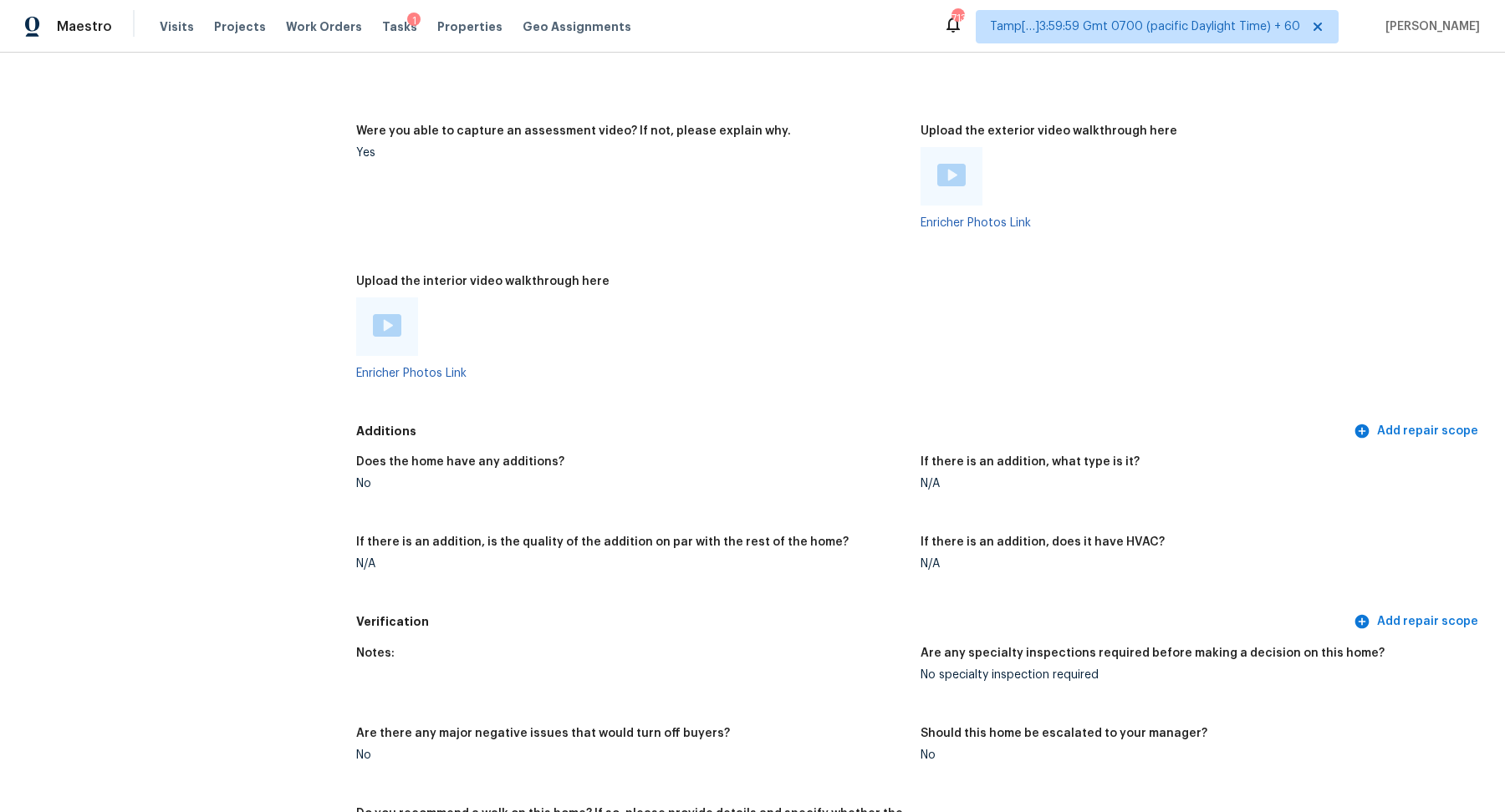
scroll to position [3741, 0]
